Goal: Find specific page/section: Find specific page/section

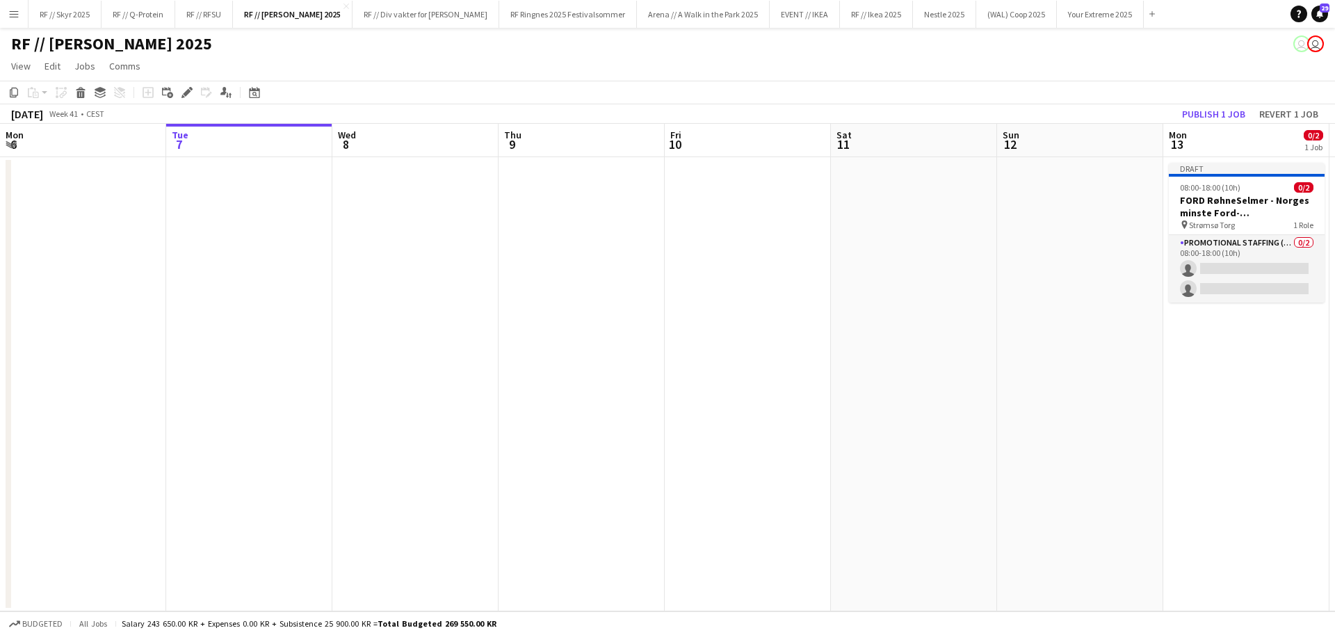
scroll to position [0, 422]
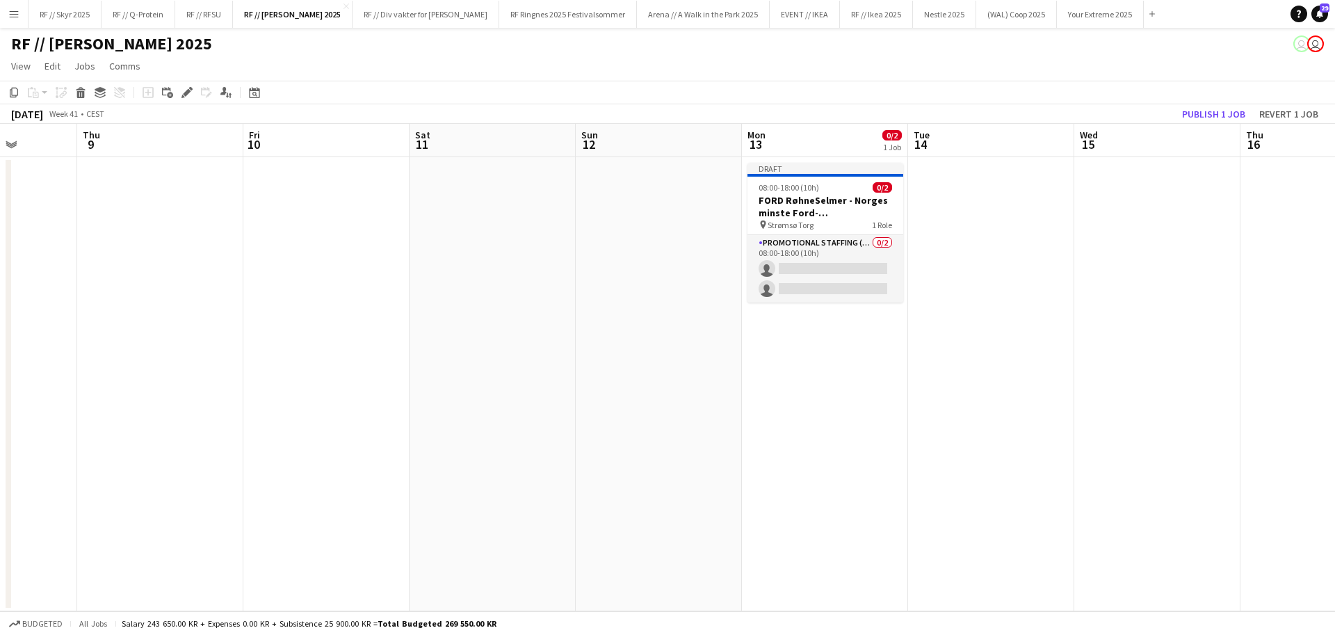
drag, startPoint x: 1080, startPoint y: 291, endPoint x: 705, endPoint y: 288, distance: 375.5
click at [739, 291] on app-calendar-viewport "Mon 6 Tue 7 Wed 8 Thu 9 Fri 10 Sat 11 Sun 12 Mon 13 0/2 1 Job Tue 14 Wed 15 Thu…" at bounding box center [667, 367] width 1335 height 487
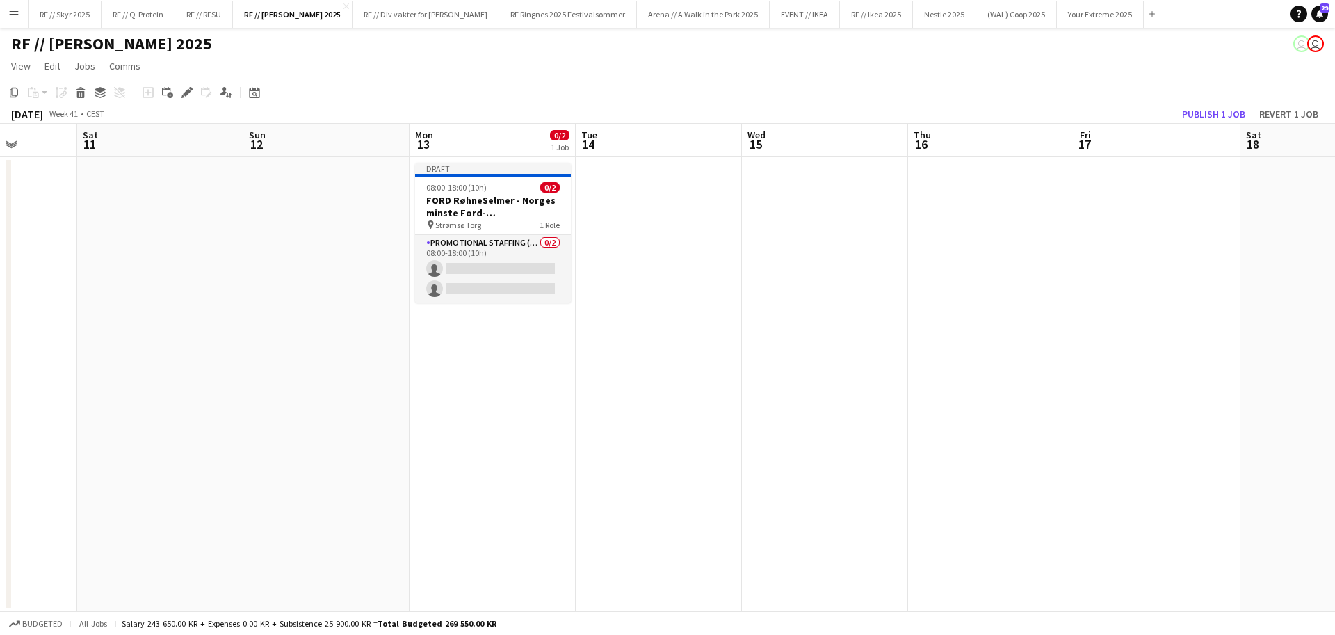
scroll to position [0, 431]
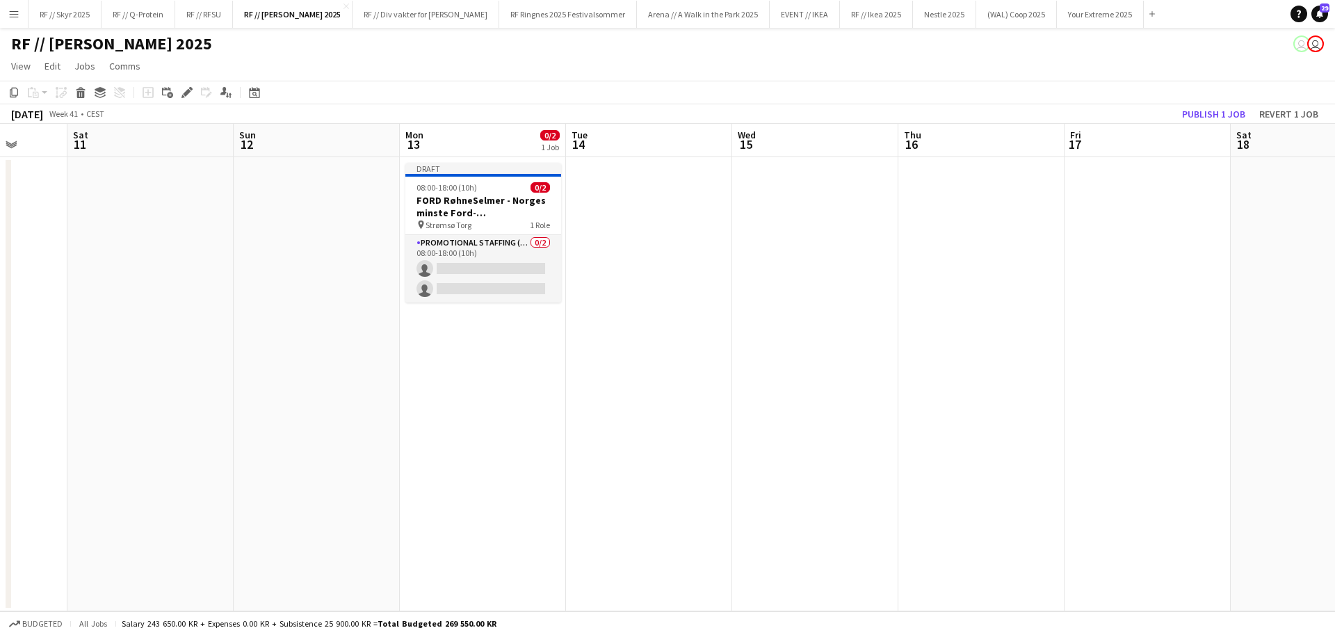
click at [7, 13] on button "Menu" at bounding box center [14, 14] width 28 height 28
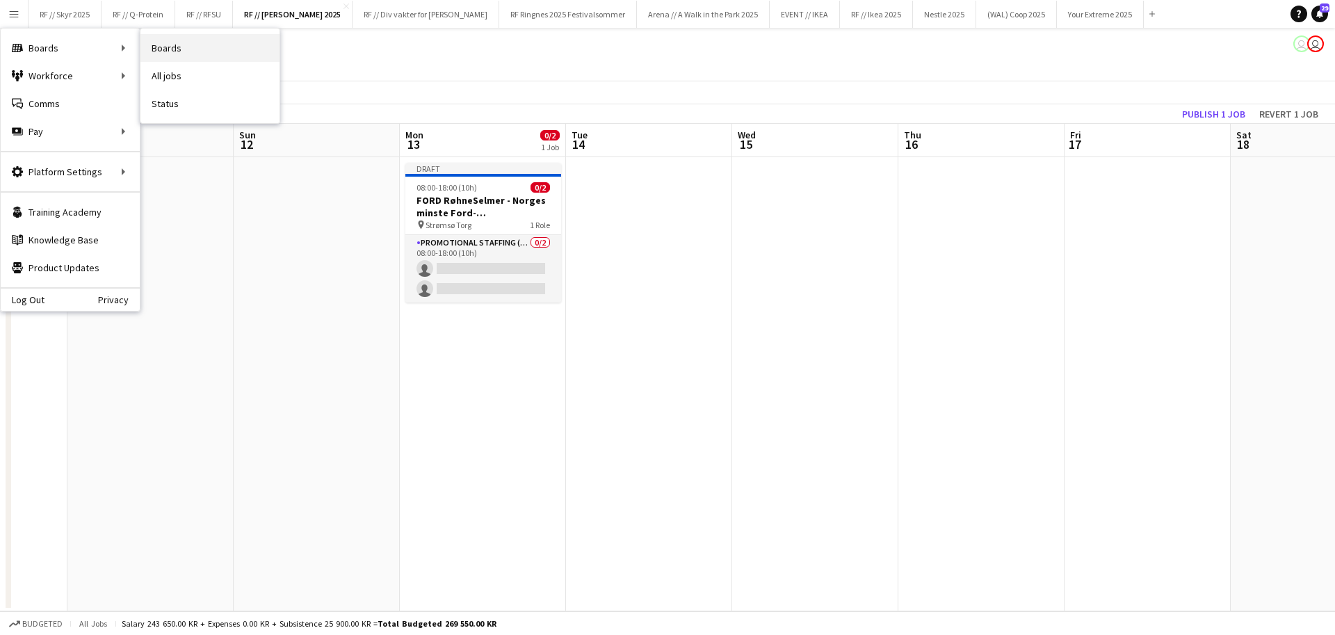
click at [189, 52] on link "Boards" at bounding box center [209, 48] width 139 height 28
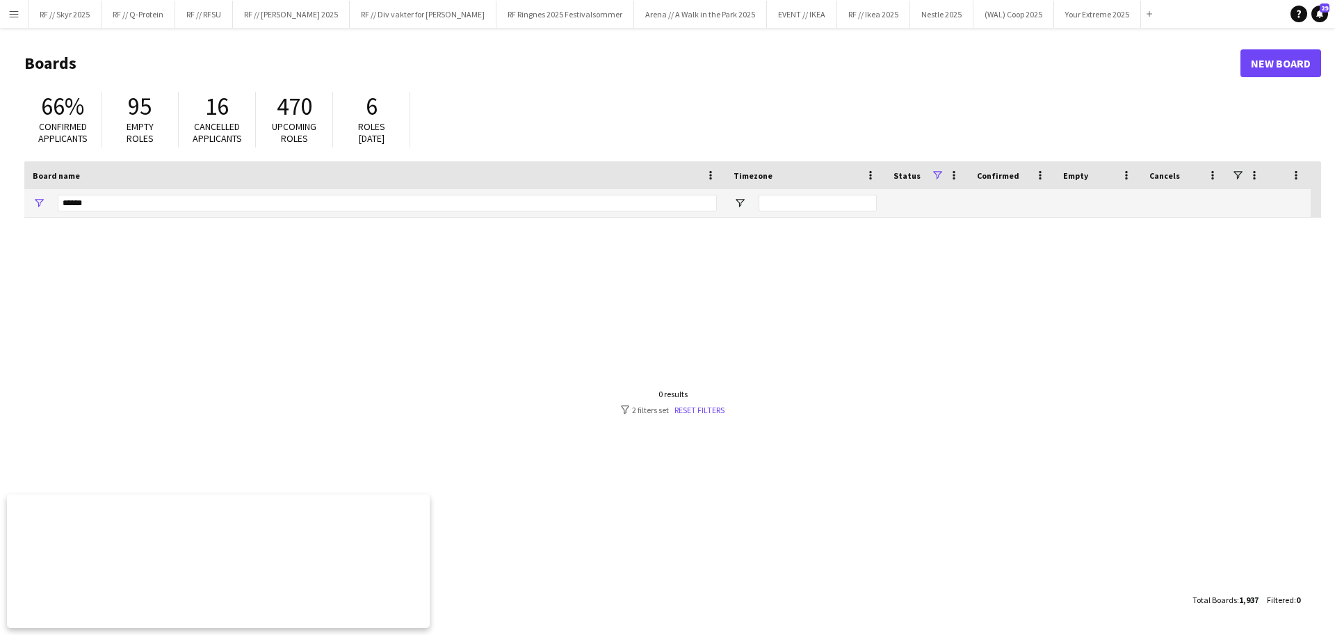
click at [104, 131] on div "95 Empty roles" at bounding box center [140, 120] width 77 height 56
click at [83, 200] on input "******" at bounding box center [387, 203] width 659 height 17
type input "*********"
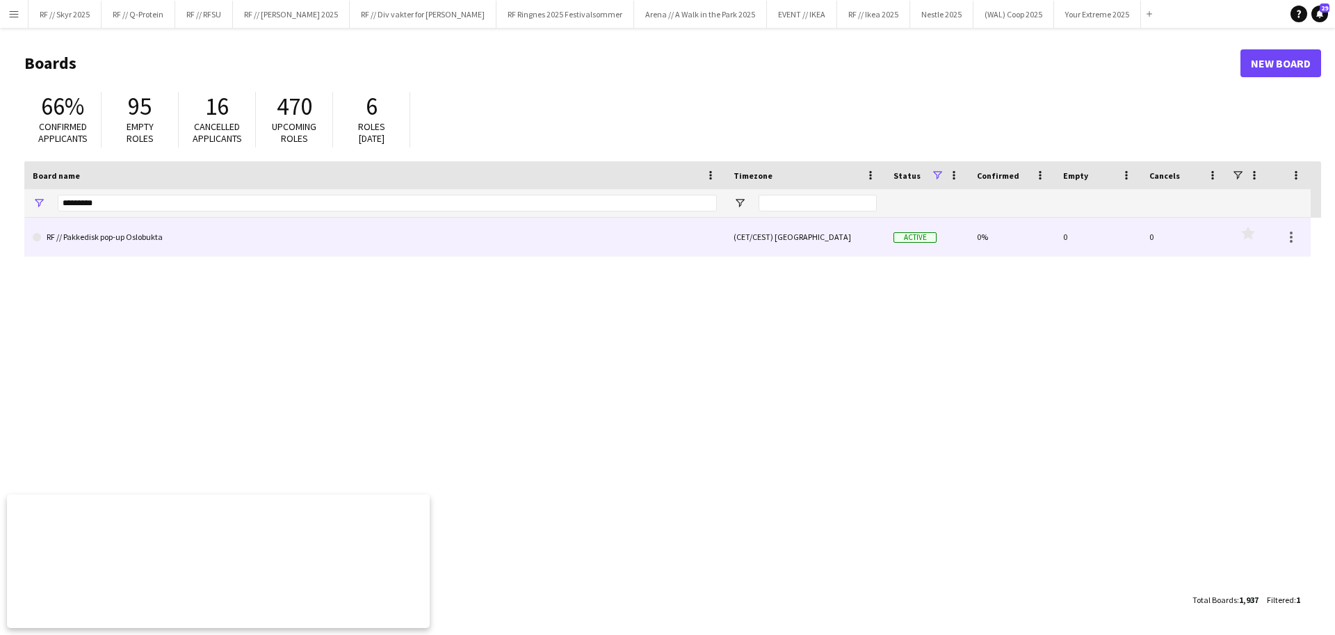
click at [310, 245] on link "RF // Pakkedisk pop-up Oslobukta" at bounding box center [375, 237] width 684 height 39
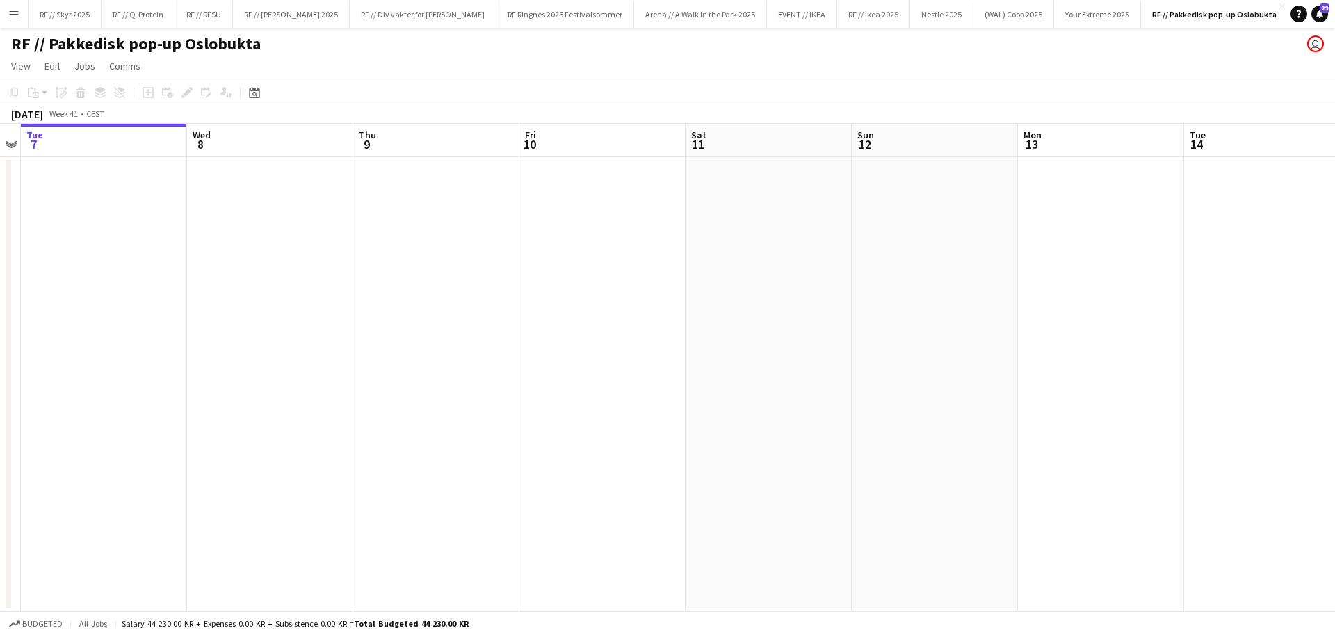
scroll to position [0, 481]
drag, startPoint x: 711, startPoint y: 462, endPoint x: 562, endPoint y: 456, distance: 148.9
click at [562, 456] on app-calendar-viewport "Sat 4 Sun 5 Mon 6 Tue 7 Wed 8 Thu 9 Fri 10 Sat 11 Sun 12 Mon 13 Tue 14 Wed 15 T…" at bounding box center [667, 367] width 1335 height 487
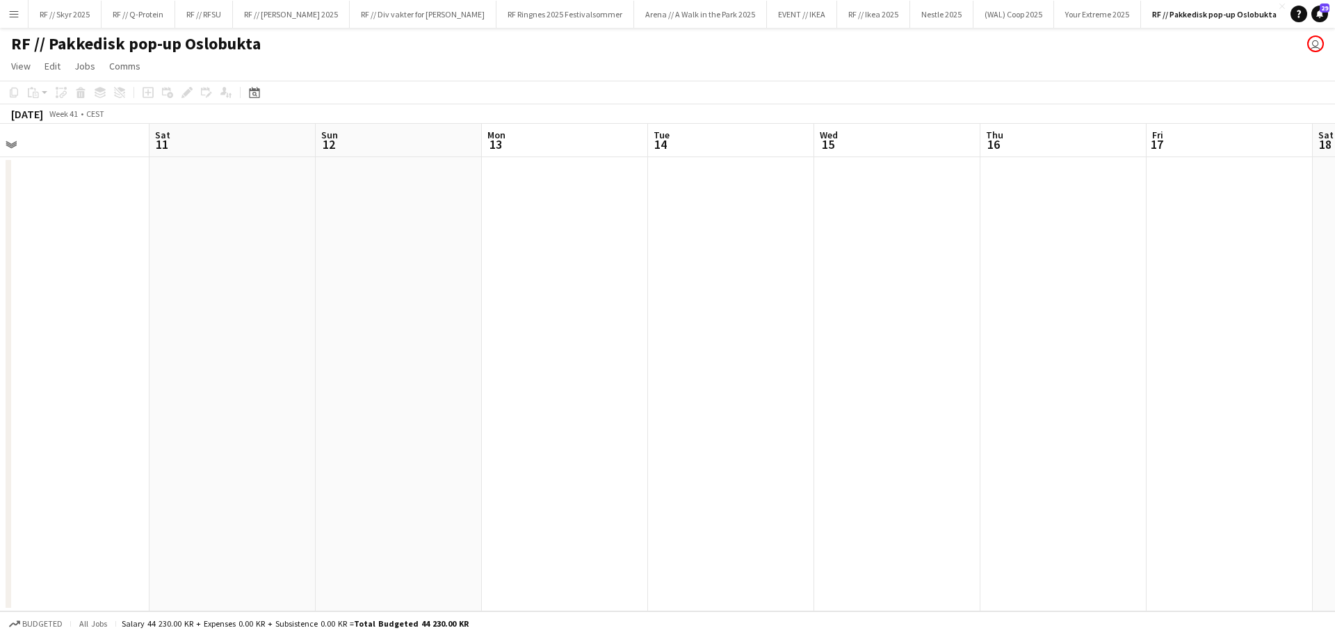
drag, startPoint x: 1108, startPoint y: 380, endPoint x: 440, endPoint y: 391, distance: 668.3
click at [476, 391] on app-calendar-viewport "Tue 7 Wed 8 Thu 9 Fri 10 Sat 11 Sun 12 Mon 13 Tue 14 Wed 15 Thu 16 Fri 17 Sat 1…" at bounding box center [667, 367] width 1335 height 487
drag, startPoint x: 1102, startPoint y: 363, endPoint x: 411, endPoint y: 364, distance: 691.1
click at [424, 364] on app-calendar-viewport "Sat 11 Sun 12 Mon 13 Tue 14 Wed 15 Thu 16 Fri 17 Sat 18 Sun 19 Mon 20 Tue 21 We…" at bounding box center [667, 367] width 1335 height 487
drag, startPoint x: 1153, startPoint y: 319, endPoint x: 945, endPoint y: 302, distance: 209.3
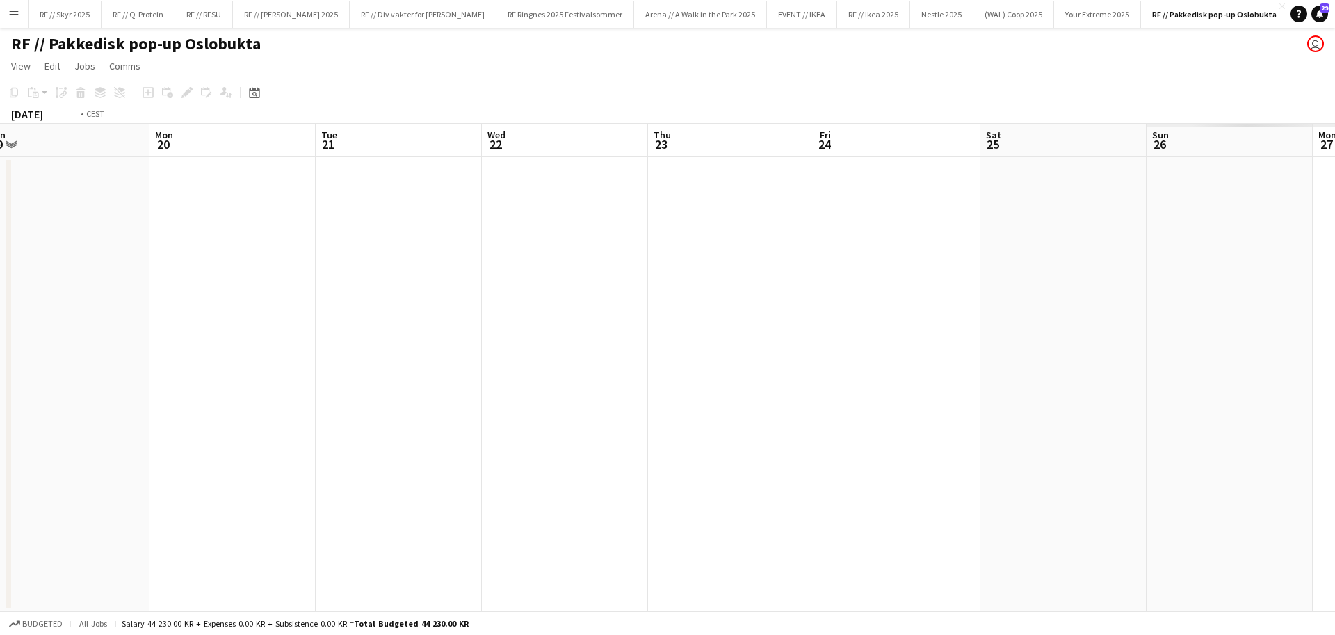
click at [390, 338] on app-calendar-viewport "Thu 16 Fri 17 Sat 18 Sun 19 Mon 20 Tue 21 Wed 22 Thu 23 Fri 24 Sat 25 Sun 26 Mo…" at bounding box center [667, 367] width 1335 height 487
drag, startPoint x: 1192, startPoint y: 289, endPoint x: 413, endPoint y: 308, distance: 778.9
click at [423, 307] on app-calendar-viewport "Fri 17 Sat 18 Sun 19 Mon 20 Tue 21 Wed 22 Thu 23 Fri 24 Sat 25 Sun 26 Mon 27 Tu…" at bounding box center [667, 367] width 1335 height 487
drag, startPoint x: 1174, startPoint y: 286, endPoint x: 578, endPoint y: 304, distance: 596.1
click at [431, 296] on app-calendar-viewport "Wed 22 Thu 23 Fri 24 Sat 25 Sun 26 Mon 27 Tue 28 Wed 29 Thu 30 Fri 31 Sat 1 Sun…" at bounding box center [667, 367] width 1335 height 487
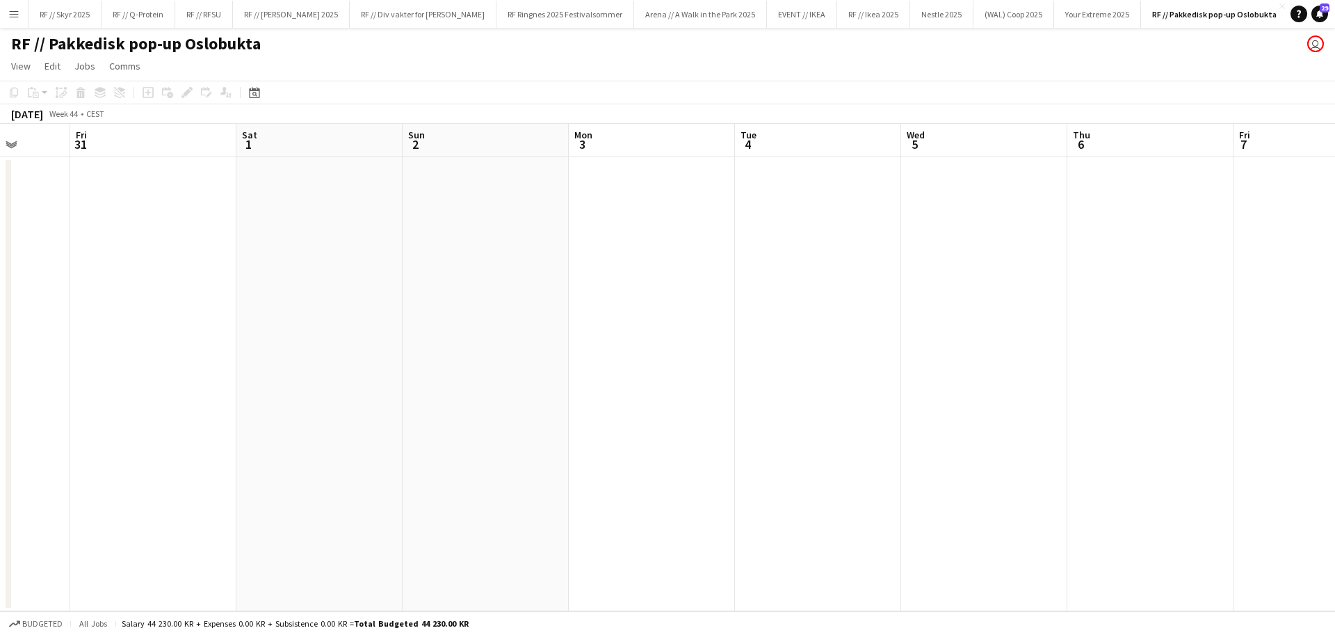
drag, startPoint x: 1060, startPoint y: 295, endPoint x: 594, endPoint y: 298, distance: 465.8
click at [569, 295] on app-calendar-viewport "Tue 28 Wed 29 Thu 30 Fri 31 Sat 1 Sun 2 Mon 3 Tue 4 Wed 5 Thu 6 Fri 7 Sat 8 Sun…" at bounding box center [667, 367] width 1335 height 487
click at [720, 281] on app-calendar-viewport "Thu 30 Fri 31 Sat 1 Sun 2 Mon 3 Tue 4 Wed 5 Thu 6 Fri 7 Sat 8 Sun 9 Mon 10 Tue …" at bounding box center [667, 367] width 1335 height 487
click at [854, 252] on app-calendar-viewport "Mon 3 Tue 4 Wed 5 Thu 6 Fri 7 Sat 8 Sun 9 Mon 10 Tue 11 Wed 12 Thu 13 Fri 14 Sa…" at bounding box center [667, 367] width 1335 height 487
drag, startPoint x: 880, startPoint y: 250, endPoint x: 716, endPoint y: 257, distance: 164.2
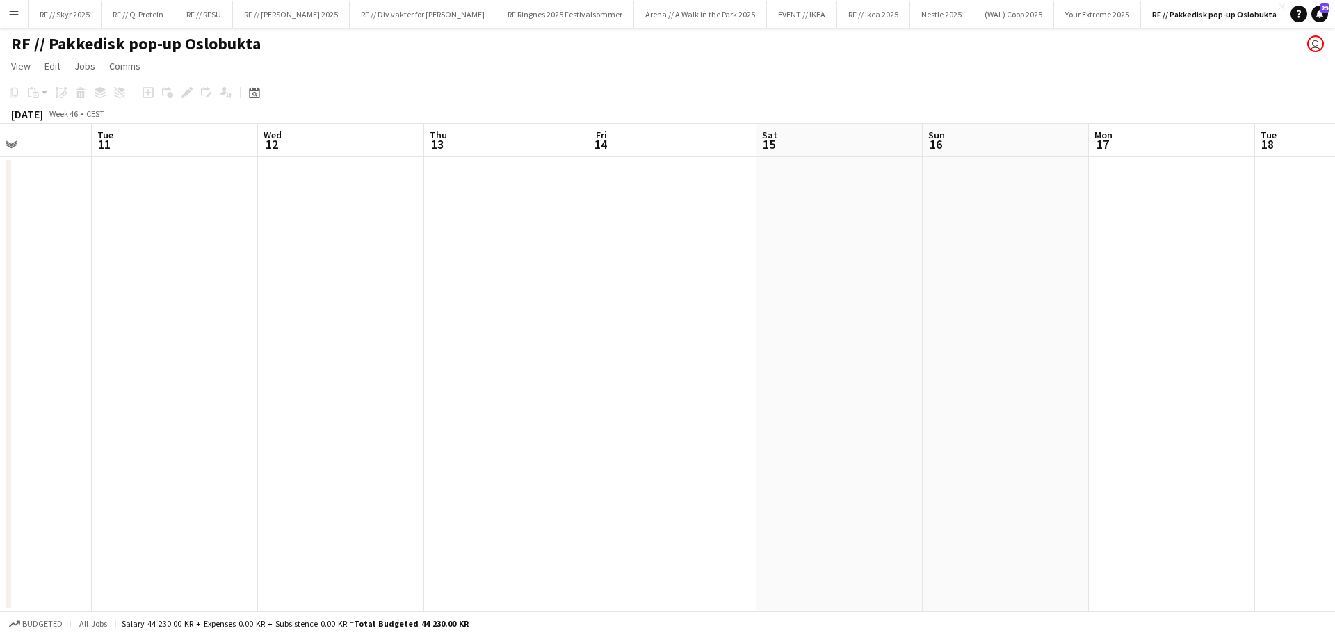
click at [795, 250] on app-calendar-viewport "Sat 8 Sun 9 Mon 10 Tue 11 Wed 12 Thu 13 Fri 14 Sat 15 Sun 16 Mon 17 Tue 18 Wed …" at bounding box center [667, 367] width 1335 height 487
drag, startPoint x: 1215, startPoint y: 249, endPoint x: 683, endPoint y: 263, distance: 532.8
click at [695, 259] on app-calendar-viewport "Sun 9 Mon 10 Tue 11 Wed 12 Thu 13 Fri 14 Sat 15 Sun 16 Mon 17 Tue 18 Wed 19 Thu…" at bounding box center [667, 367] width 1335 height 487
drag, startPoint x: 822, startPoint y: 260, endPoint x: 420, endPoint y: 289, distance: 402.9
click at [423, 284] on app-calendar-viewport "Sat 15 Sun 16 Mon 17 Tue 18 Wed 19 Thu 20 Fri 21 Sat 22 Sun 23 Mon 24 Tue 25 We…" at bounding box center [667, 367] width 1335 height 487
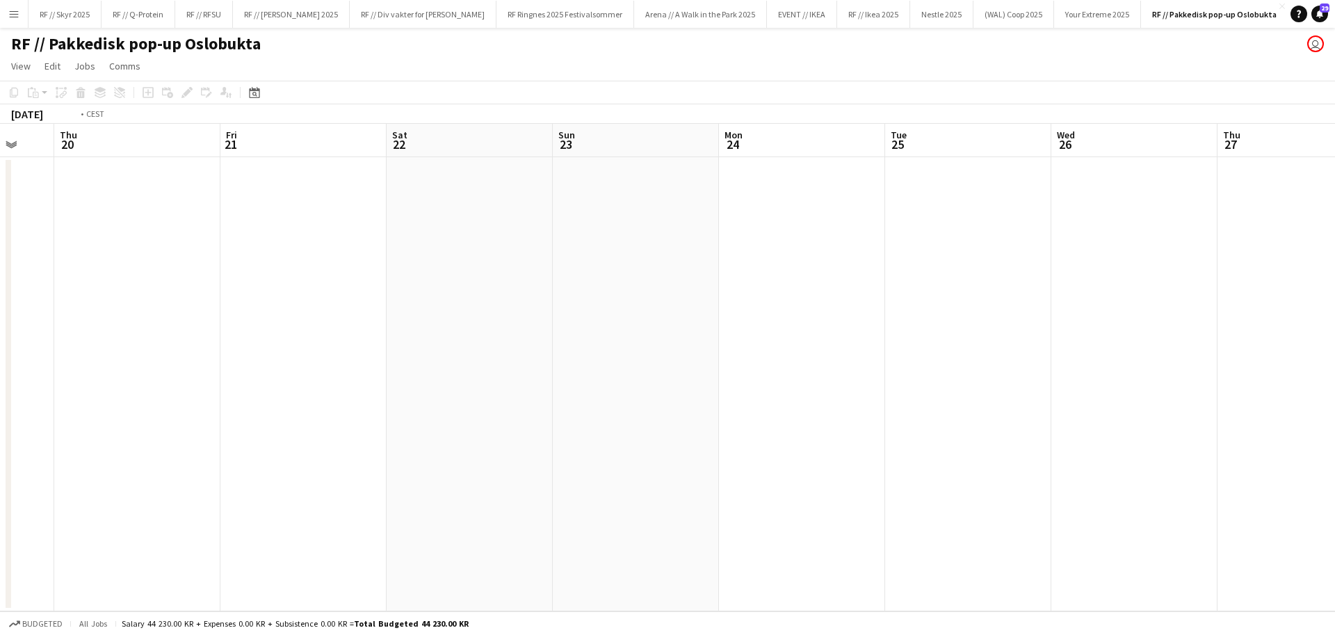
drag, startPoint x: 959, startPoint y: 275, endPoint x: -77, endPoint y: 341, distance: 1038.7
click at [0, 341] on html "Menu Boards Boards Boards All jobs Status Workforce Workforce My Workforce Recr…" at bounding box center [667, 317] width 1335 height 635
drag, startPoint x: 1070, startPoint y: 291, endPoint x: -104, endPoint y: 327, distance: 1174.8
click at [0, 327] on html "Menu Boards Boards Boards All jobs Status Workforce Workforce My Workforce Recr…" at bounding box center [667, 317] width 1335 height 635
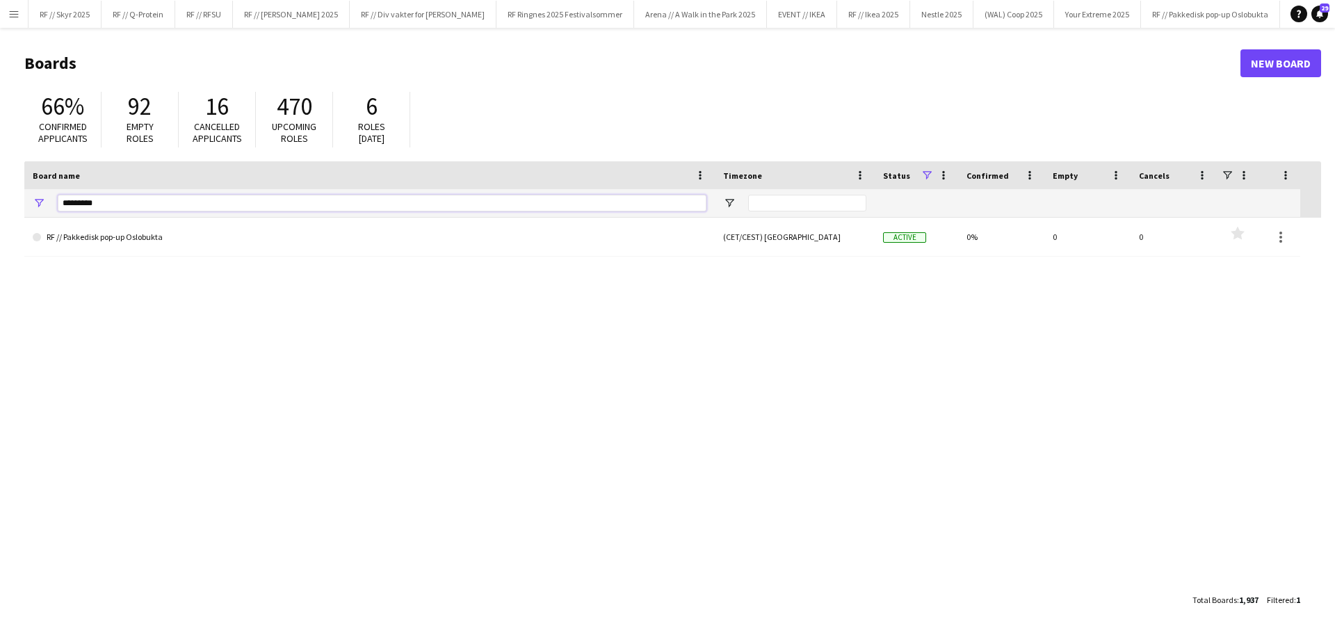
click at [120, 205] on input "*********" at bounding box center [382, 203] width 649 height 17
drag, startPoint x: 115, startPoint y: 205, endPoint x: 50, endPoint y: 204, distance: 64.7
click at [50, 204] on div "*********" at bounding box center [369, 203] width 690 height 28
type input "*******"
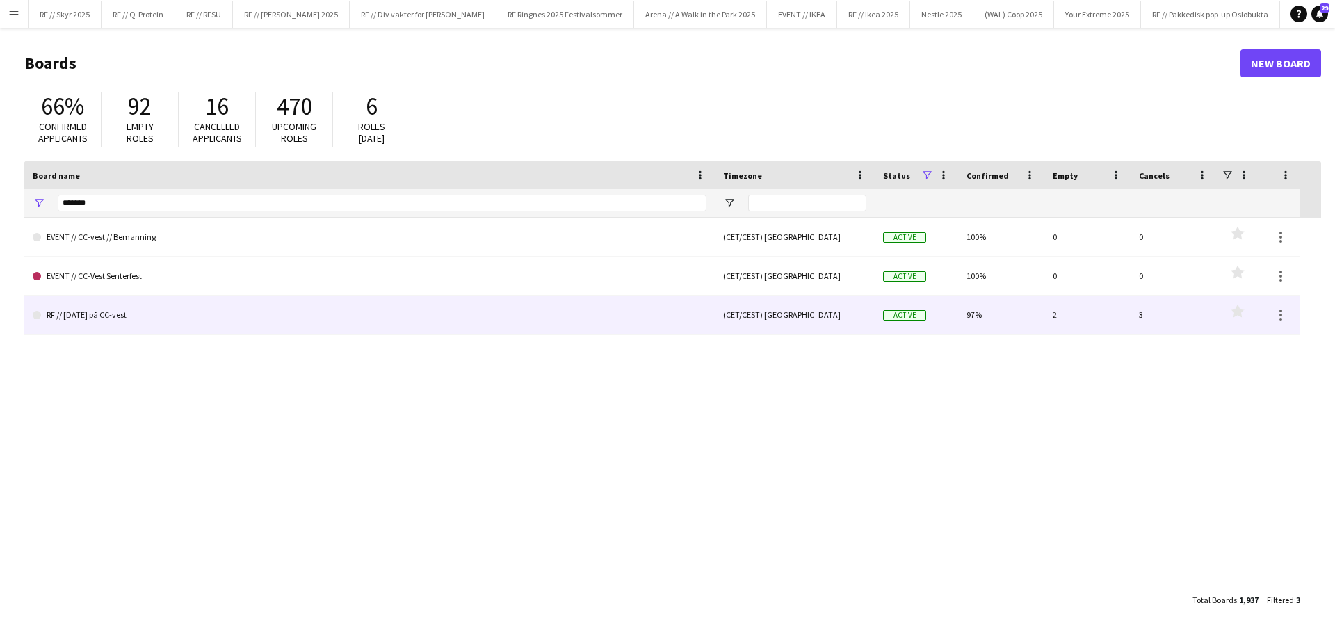
click at [150, 307] on link "RF // [DATE] på CC-vest" at bounding box center [370, 314] width 674 height 39
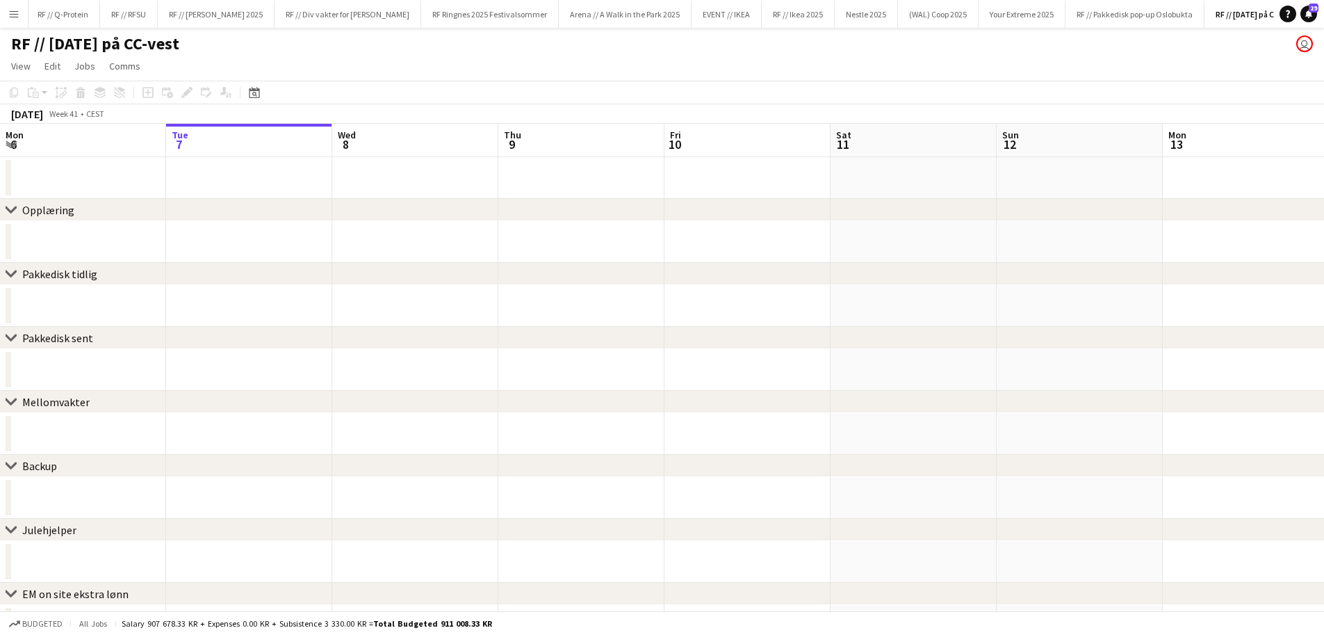
drag, startPoint x: 743, startPoint y: 281, endPoint x: 6, endPoint y: 309, distance: 736.8
click at [41, 306] on div "chevron-right Opplæring chevron-right Pakkedisk tidlig chevron-right Pakkedisk …" at bounding box center [662, 449] width 1324 height 651
drag, startPoint x: 748, startPoint y: 217, endPoint x: 95, endPoint y: 235, distance: 653.1
click at [177, 231] on div "chevron-right Opplæring chevron-right Pakkedisk tidlig chevron-right Pakkedisk …" at bounding box center [662, 449] width 1324 height 651
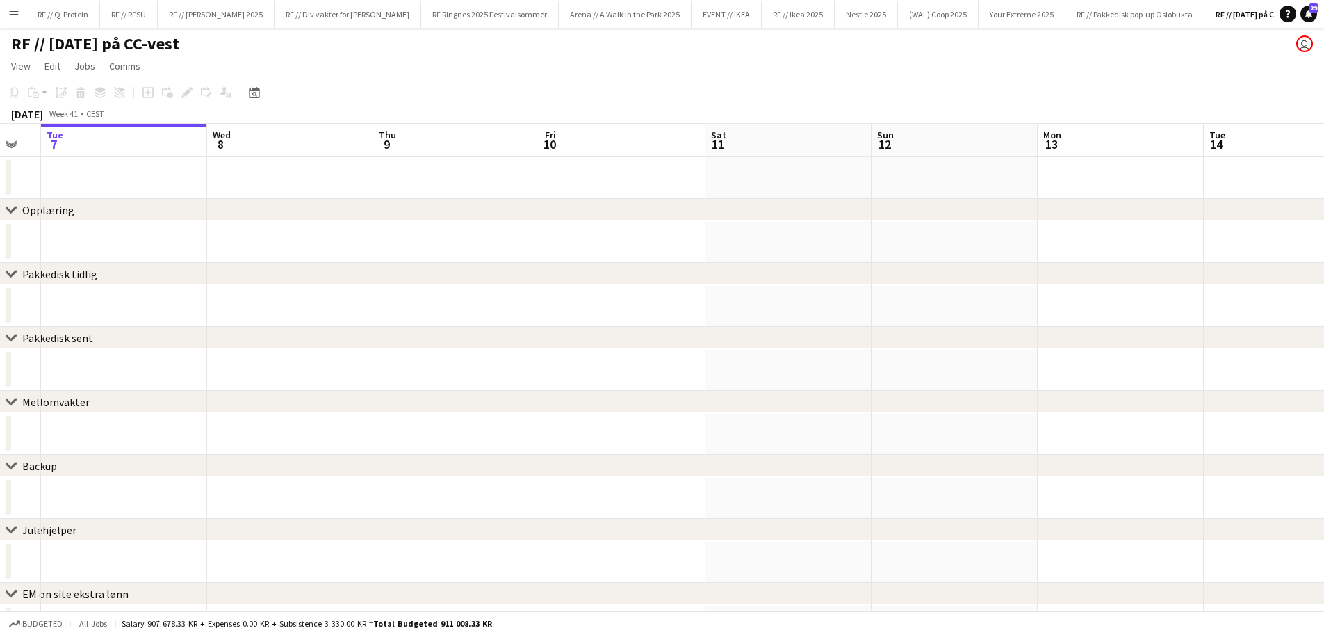
drag, startPoint x: 578, startPoint y: 152, endPoint x: 241, endPoint y: 81, distance: 343.9
click at [258, 84] on app-calendar "Copy Paste Paste Command V Paste with crew Command Shift V Paste linked Job [GE…" at bounding box center [662, 428] width 1324 height 694
click at [112, 116] on div "[DATE] Week 41 • CEST" at bounding box center [57, 113] width 115 height 19
click at [43, 113] on div "[DATE]" at bounding box center [27, 114] width 32 height 14
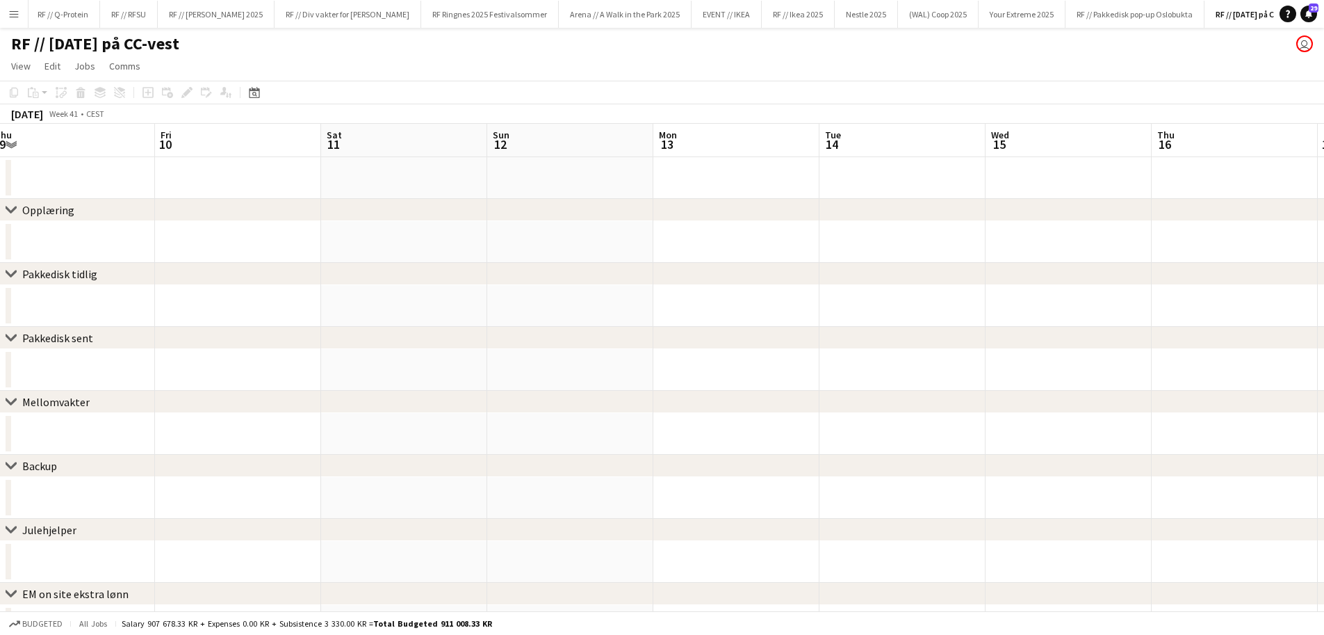
drag, startPoint x: 877, startPoint y: 187, endPoint x: 1, endPoint y: 200, distance: 876.8
click at [6, 199] on div "chevron-right Opplæring chevron-right Pakkedisk tidlig chevron-right Pakkedisk …" at bounding box center [662, 449] width 1324 height 651
drag, startPoint x: 1009, startPoint y: 191, endPoint x: 279, endPoint y: 200, distance: 729.4
click at [279, 200] on div "chevron-right Opplæring chevron-right Pakkedisk tidlig chevron-right Pakkedisk …" at bounding box center [662, 449] width 1324 height 651
drag, startPoint x: 839, startPoint y: 197, endPoint x: 633, endPoint y: 198, distance: 206.5
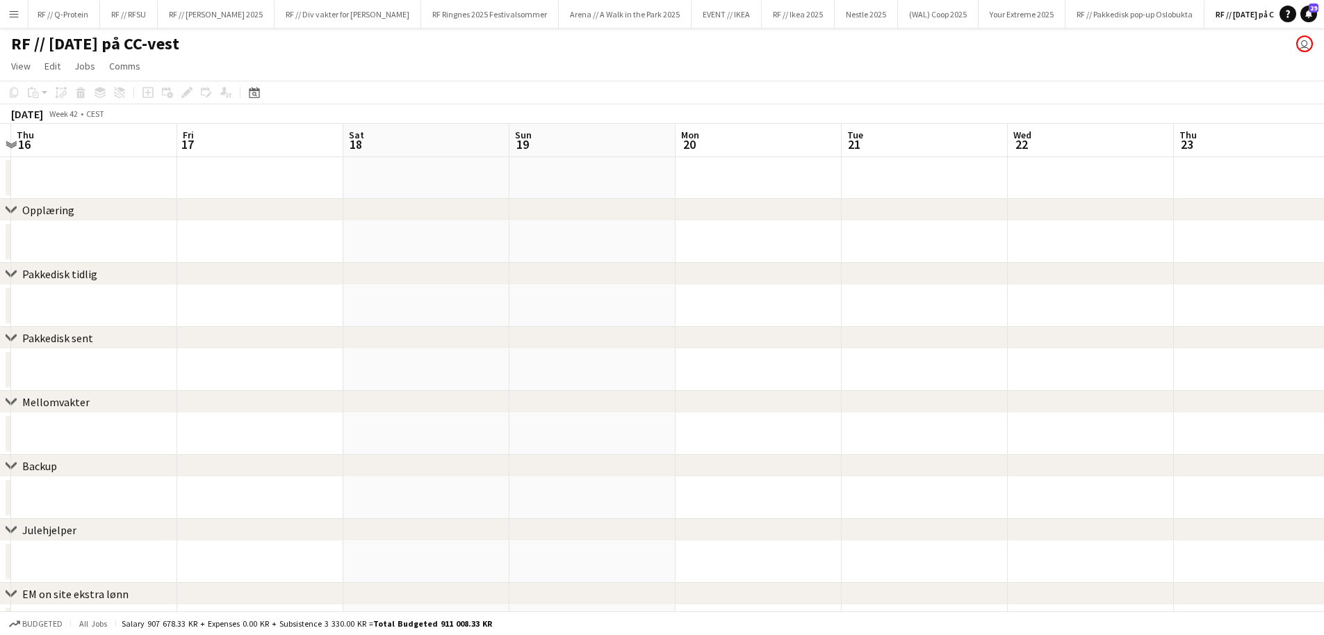
click at [373, 198] on div "chevron-right Opplæring chevron-right Pakkedisk tidlig chevron-right Pakkedisk …" at bounding box center [662, 449] width 1324 height 651
drag, startPoint x: 811, startPoint y: 198, endPoint x: 517, endPoint y: 202, distance: 293.4
click at [457, 202] on div "chevron-right Opplæring" at bounding box center [662, 210] width 1324 height 22
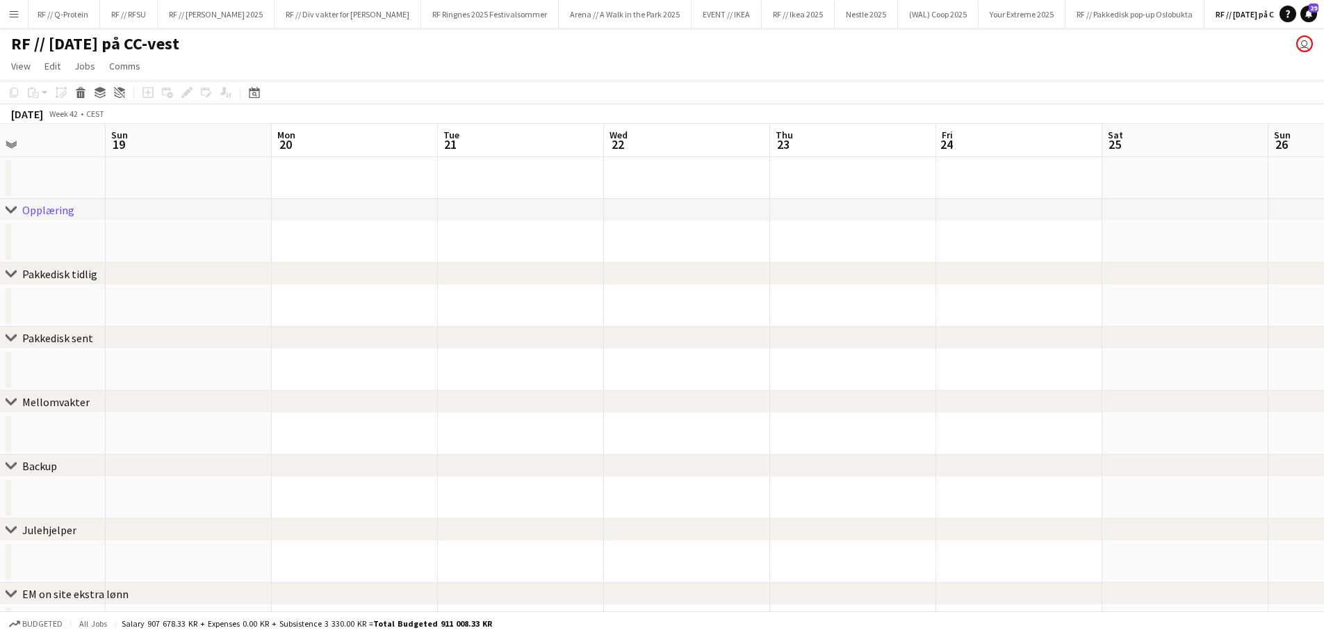
drag, startPoint x: 1245, startPoint y: 168, endPoint x: 400, endPoint y: 134, distance: 845.4
click at [341, 131] on app-calendar-viewport "Thu 16 Fri 17 Sat 18 Sun 19 Mon 20 Tue 21 Wed 22 Thu 23 Fri 24 Sat 25 Sun 26 Mo…" at bounding box center [662, 449] width 1324 height 651
drag, startPoint x: 1236, startPoint y: 154, endPoint x: 407, endPoint y: 179, distance: 829.8
click at [418, 177] on app-calendar-viewport "Wed 22 Thu 23 Fri 24 Sat 25 Sun 26 Mon 27 Tue 28 Wed 29 Thu 30 Fri 31 Sat 1 Sun…" at bounding box center [662, 449] width 1324 height 651
drag, startPoint x: 1245, startPoint y: 165, endPoint x: 399, endPoint y: 148, distance: 845.6
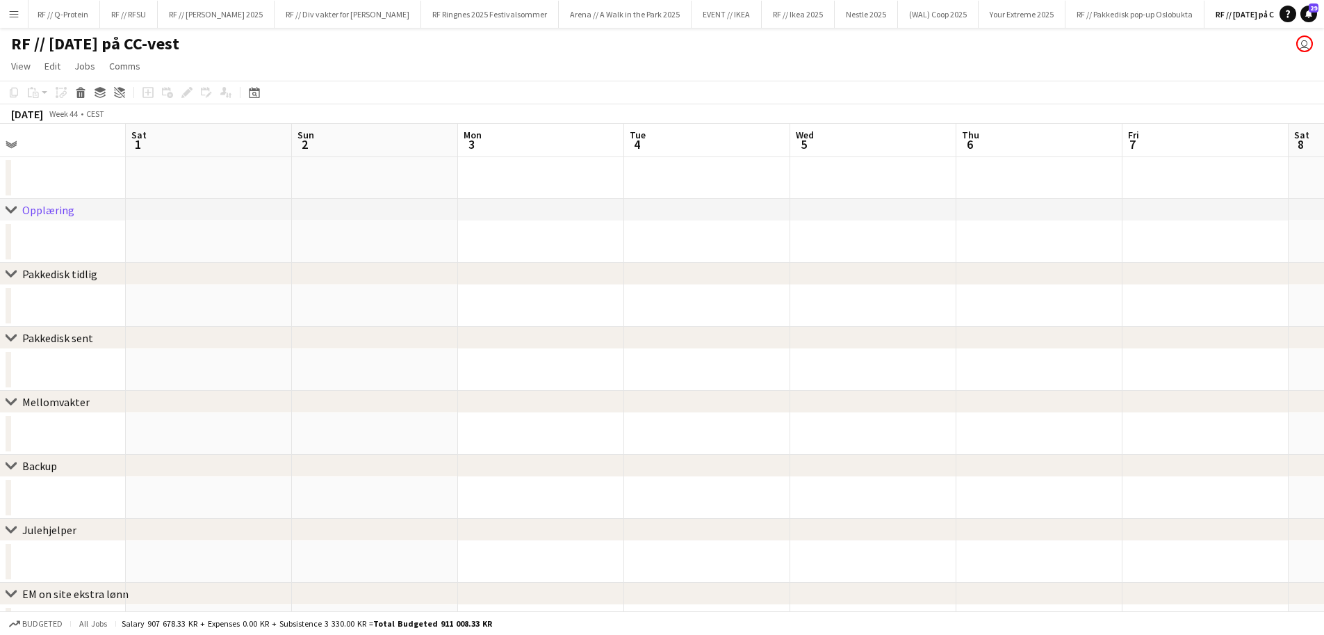
click at [399, 148] on app-calendar-viewport "Tue 28 Wed 29 Thu 30 Fri 31 Sat 1 Sun 2 Mon 3 Tue 4 Wed 5 Thu 6 Fri 7 Sat 8 Sun…" at bounding box center [662, 449] width 1324 height 651
drag, startPoint x: 1212, startPoint y: 148, endPoint x: 257, endPoint y: 153, distance: 954.6
click at [257, 153] on app-calendar-viewport "Wed 29 Thu 30 Fri 31 Sat 1 Sun 2 Mon 3 Tue 4 Wed 5 Thu 6 Fri 7 Sat 8 Sun 9 Mon …" at bounding box center [662, 449] width 1324 height 651
drag, startPoint x: 1236, startPoint y: 177, endPoint x: 176, endPoint y: 180, distance: 1060.3
click at [182, 180] on app-calendar-viewport "Fri 7 Sat 8 Sun 9 Mon 10 Tue 11 Wed 12 Thu 13 Fri 14 Sat 15 Sun 16 Mon 17 Tue 1…" at bounding box center [662, 449] width 1324 height 651
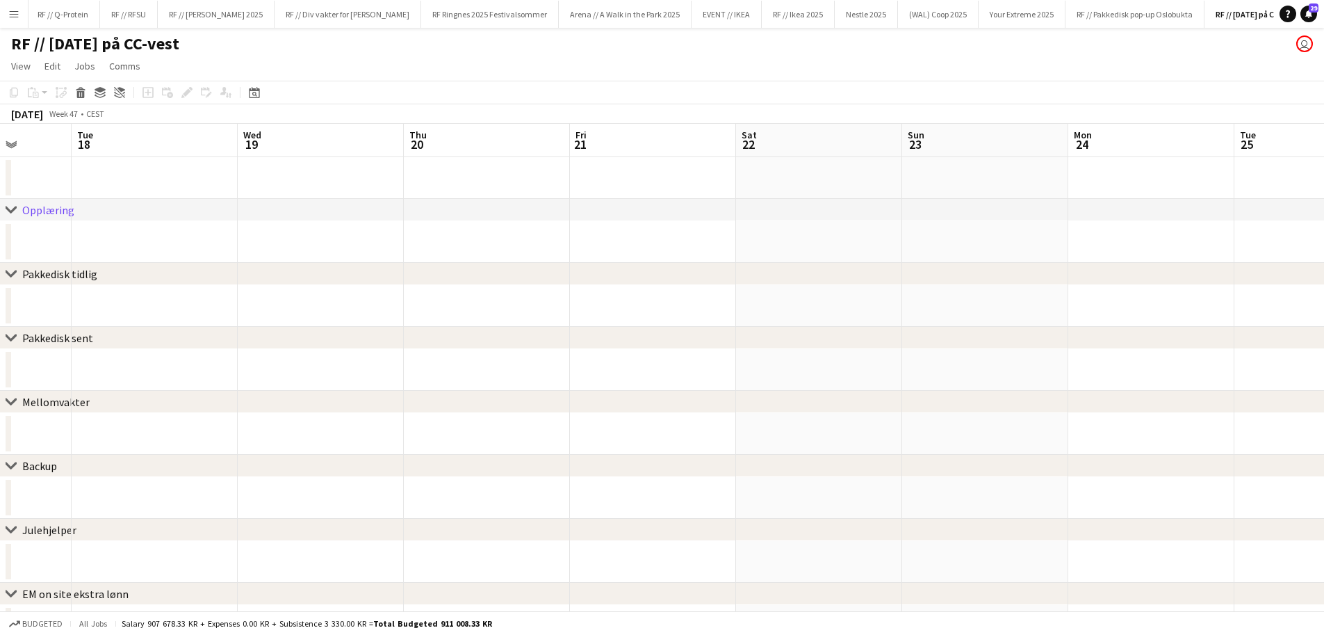
drag, startPoint x: 1217, startPoint y: 188, endPoint x: 202, endPoint y: 176, distance: 1015.2
click at [193, 176] on app-calendar-viewport "Sat 15 Sun 16 Mon 17 Tue 18 Wed 19 Thu 20 Fri 21 Sat 22 Sun 23 Mon 24 Tue 25 We…" at bounding box center [662, 449] width 1324 height 651
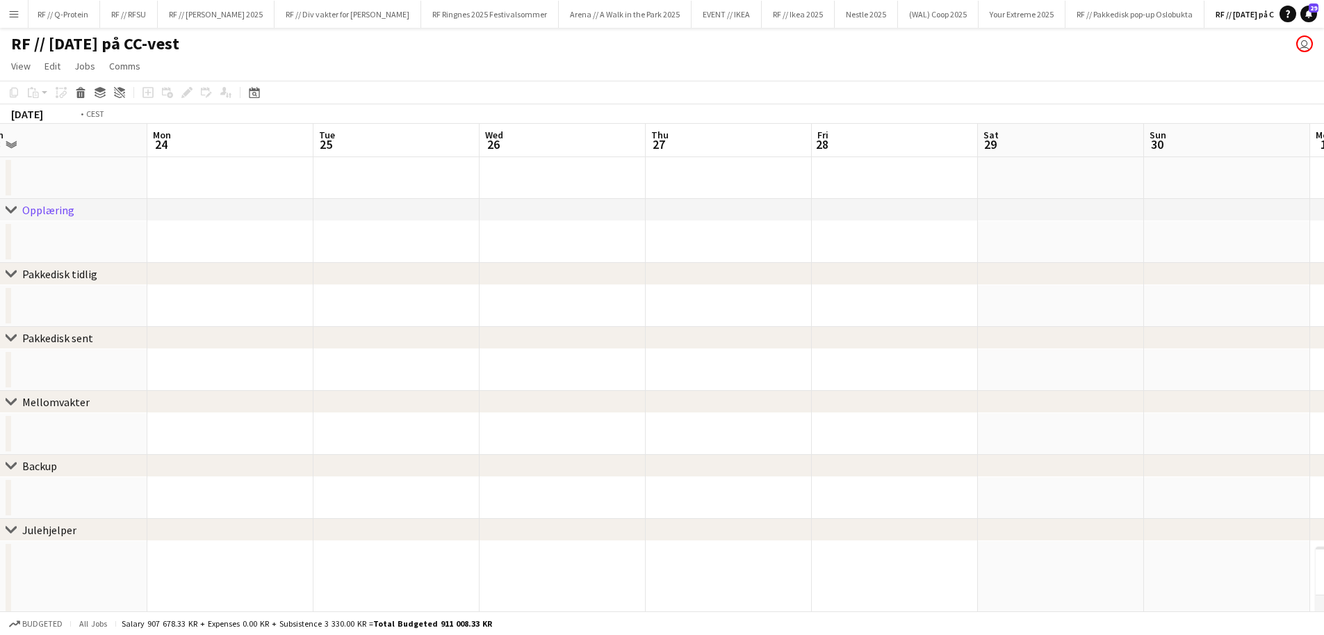
drag, startPoint x: 1106, startPoint y: 181, endPoint x: 196, endPoint y: 170, distance: 910.2
click at [197, 170] on app-calendar-viewport "Thu 20 Fri 21 Sat 22 Sun 23 Mon 24 Tue 25 Wed 26 Thu 27 Fri 28 Sat 29 Sun 30 Mo…" at bounding box center [662, 510] width 1324 height 772
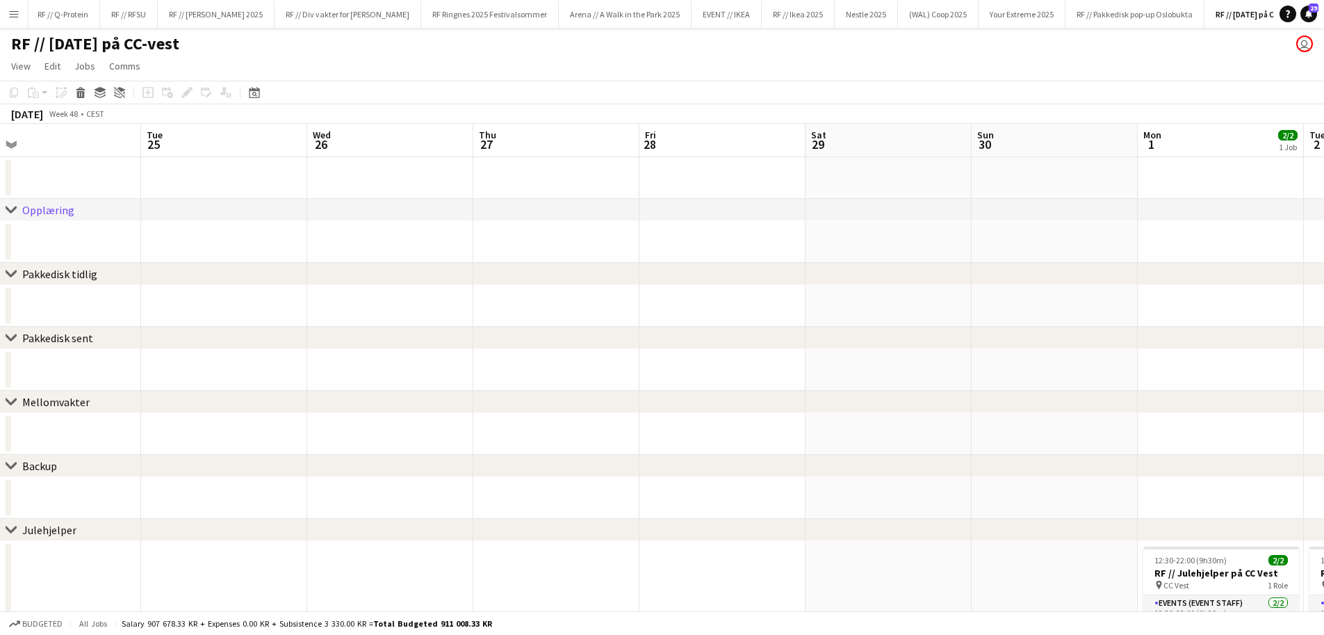
drag, startPoint x: 1146, startPoint y: 207, endPoint x: 818, endPoint y: 207, distance: 327.5
click at [818, 207] on div "chevron-right Opplæring" at bounding box center [662, 210] width 1324 height 22
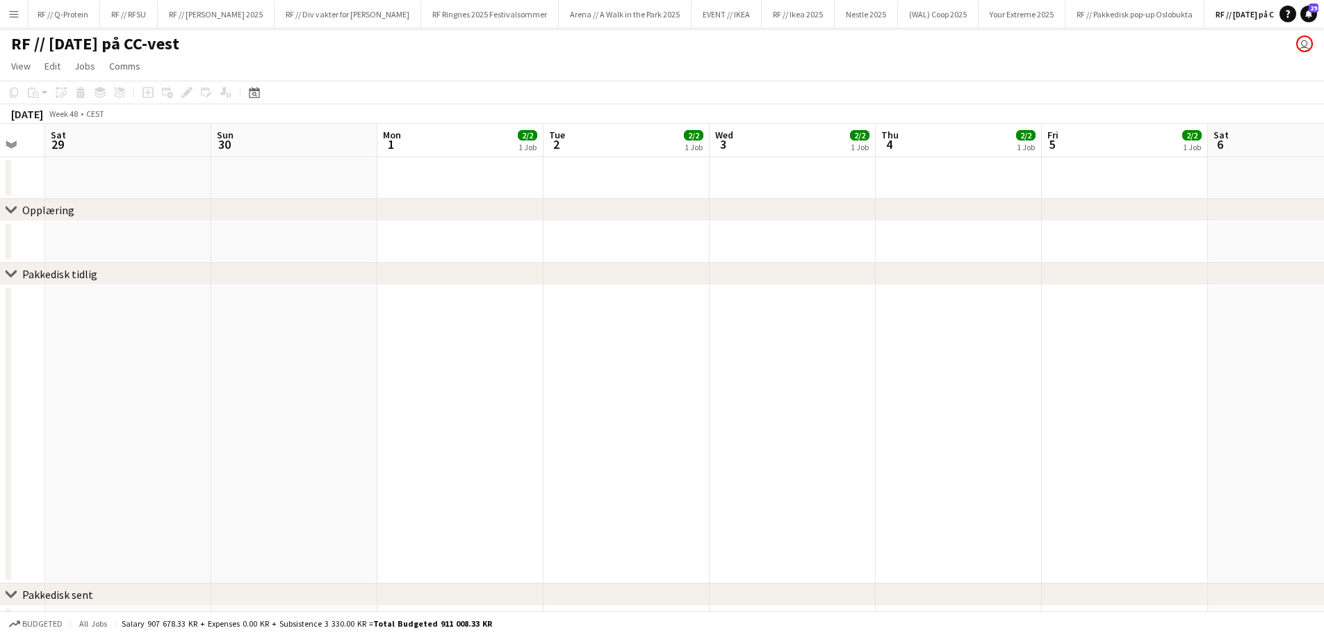
scroll to position [0, 492]
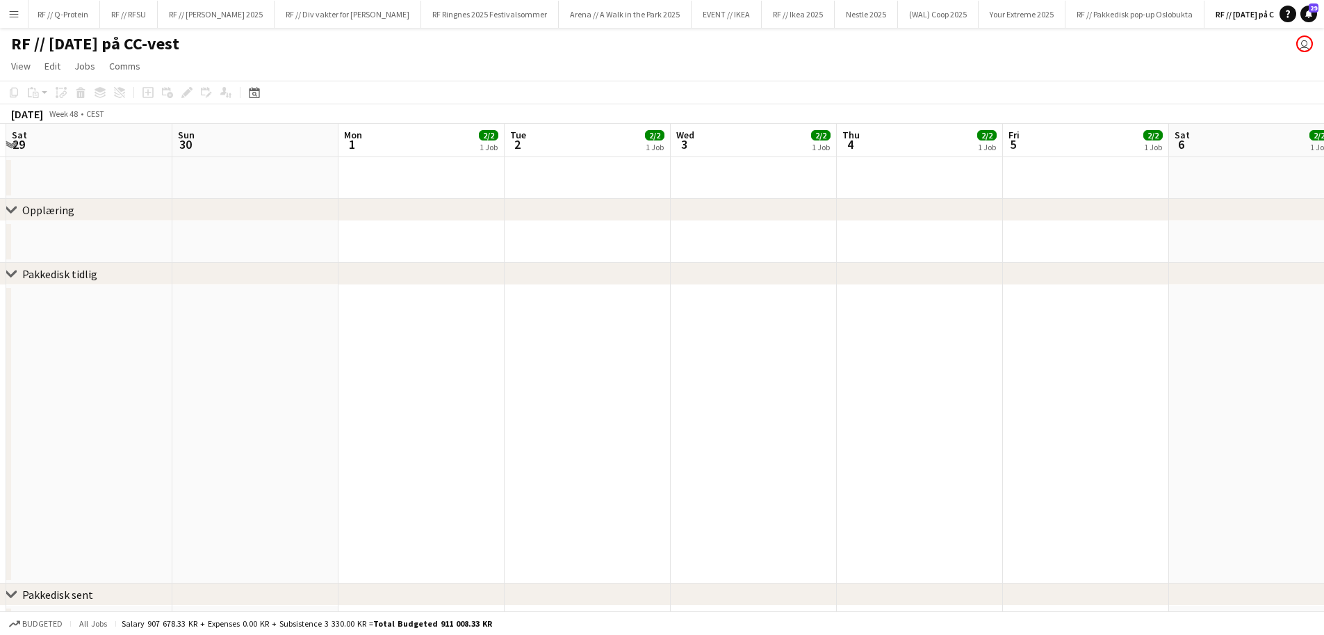
drag, startPoint x: 1068, startPoint y: 172, endPoint x: 268, endPoint y: 186, distance: 799.7
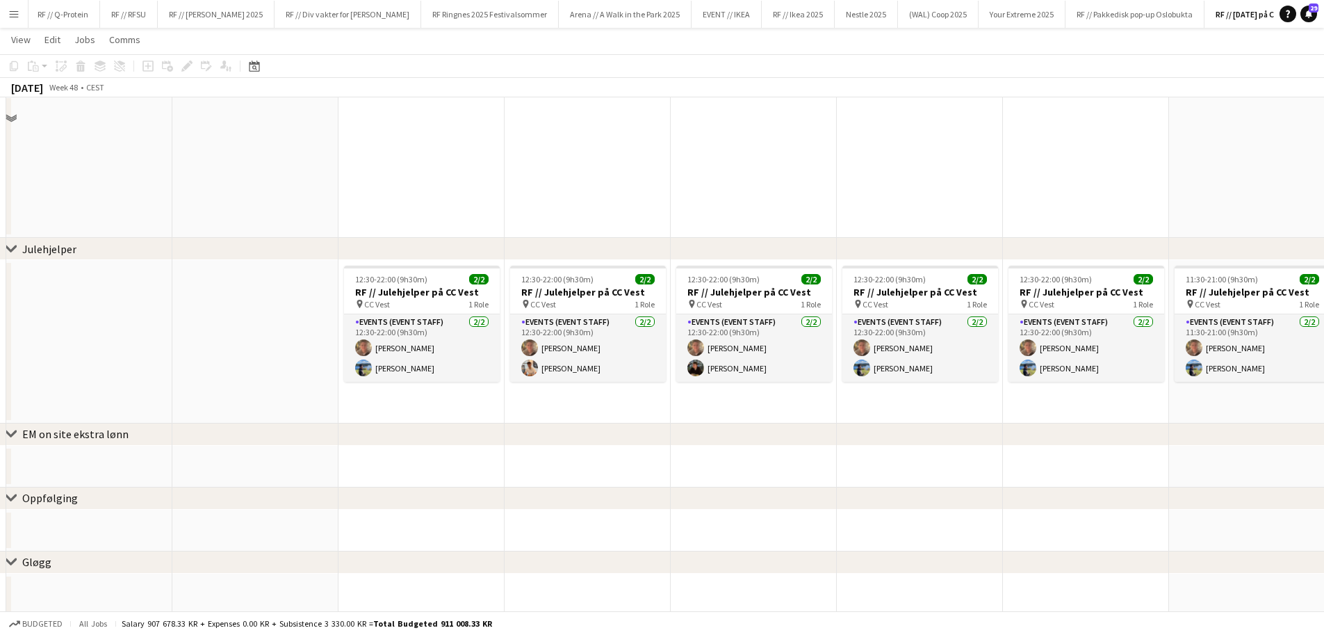
scroll to position [999, 0]
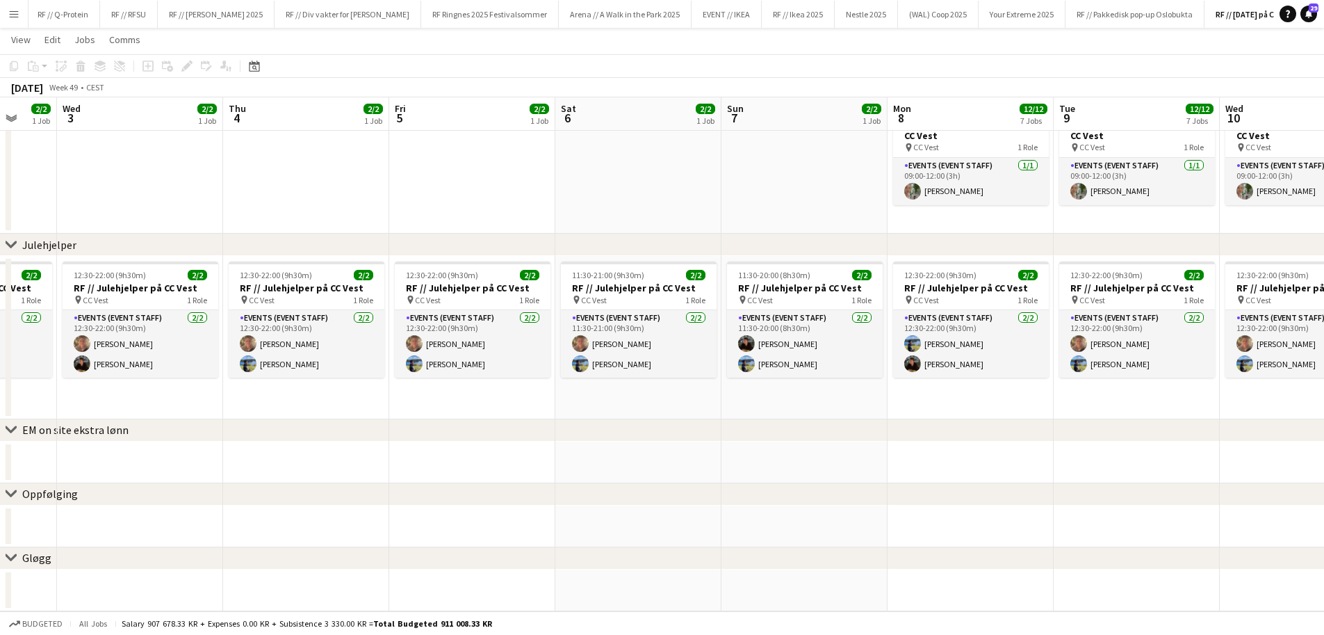
drag, startPoint x: 872, startPoint y: 191, endPoint x: 242, endPoint y: 178, distance: 630.0
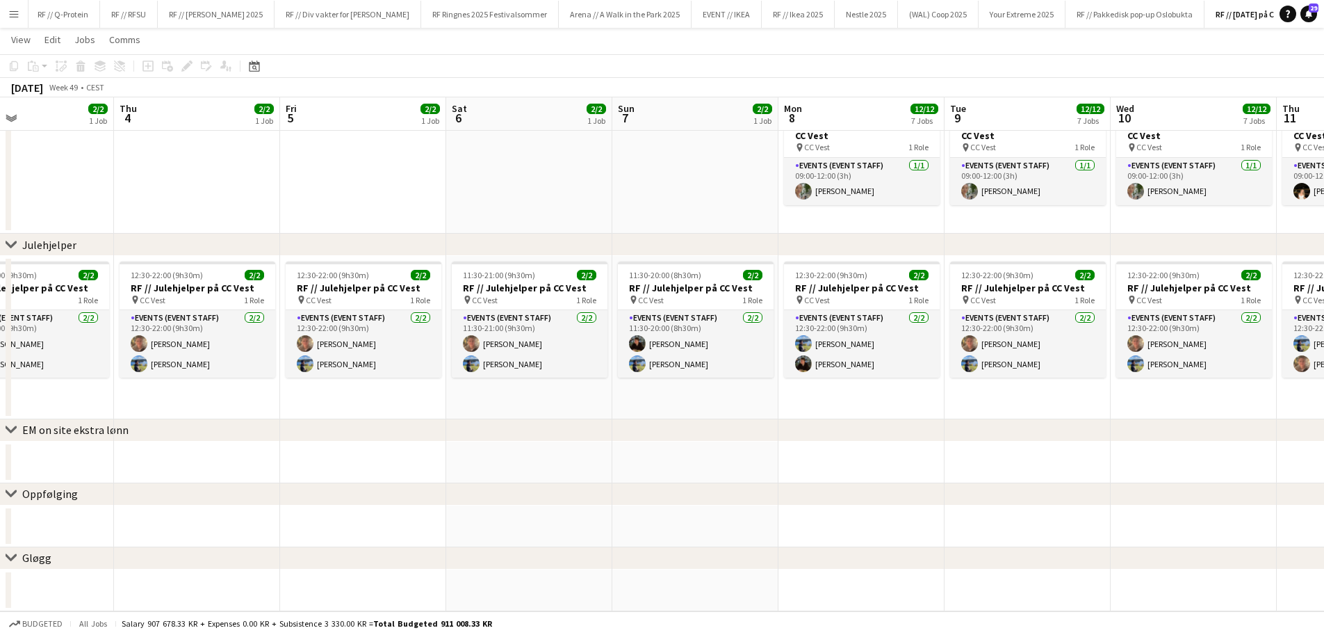
drag, startPoint x: 755, startPoint y: 220, endPoint x: 633, endPoint y: 220, distance: 121.7
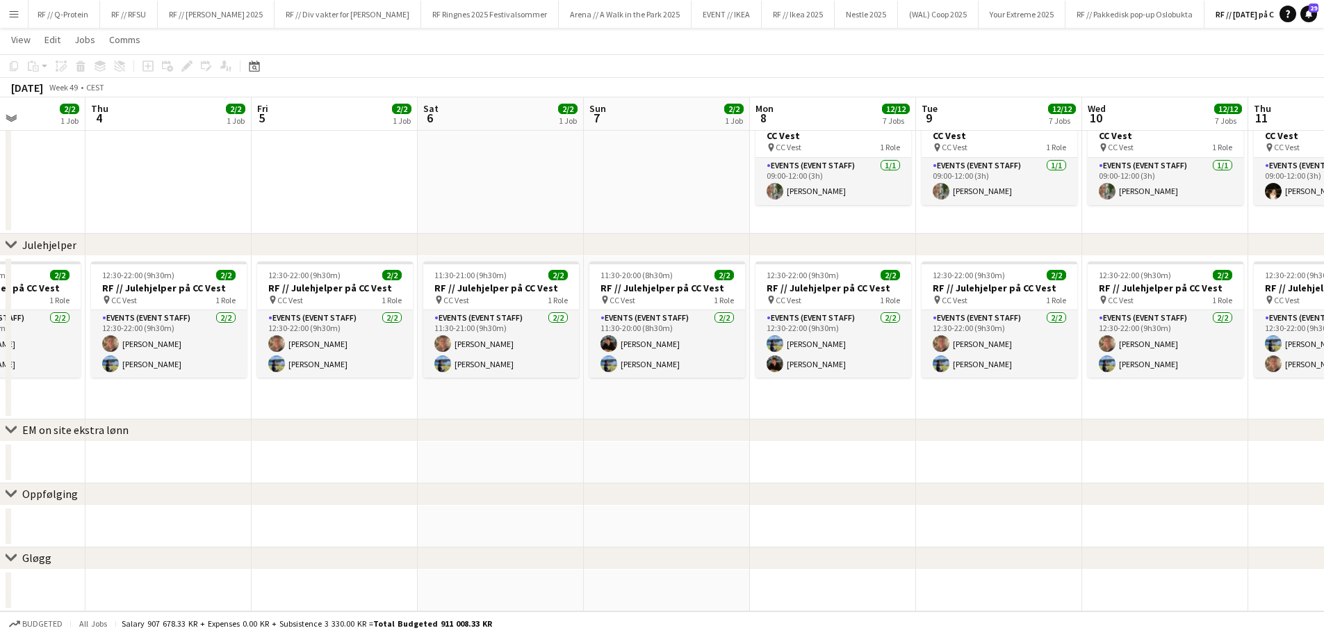
drag
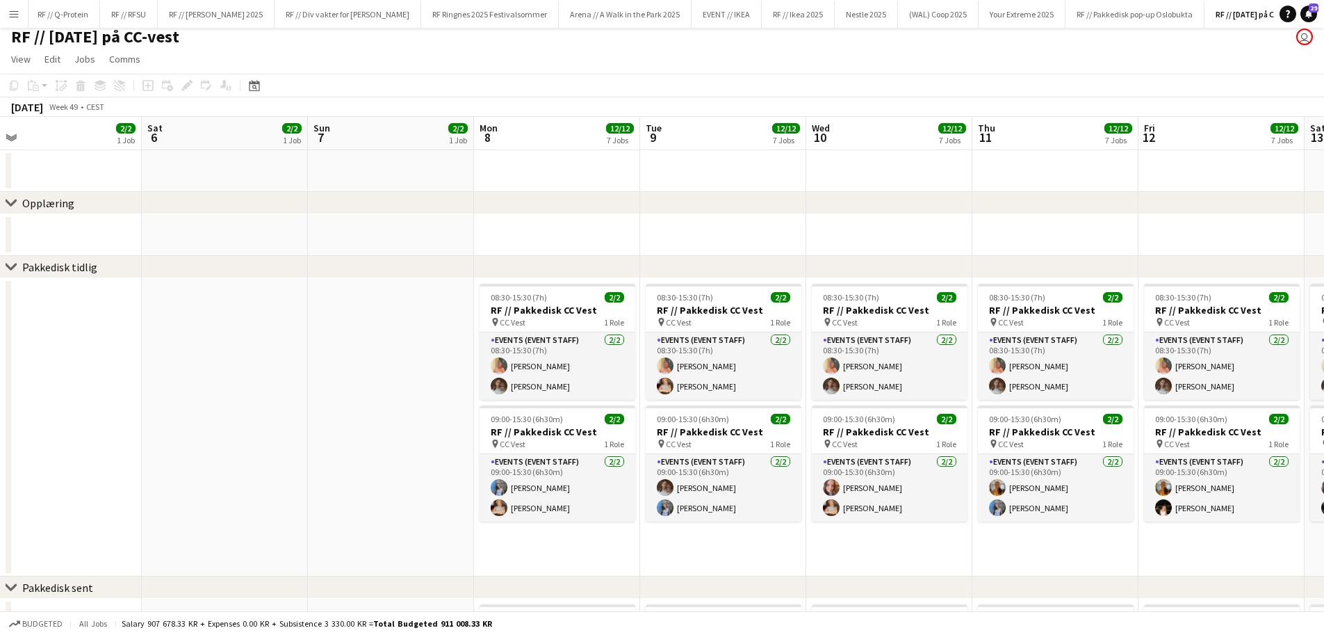
scroll to position [0, 0]
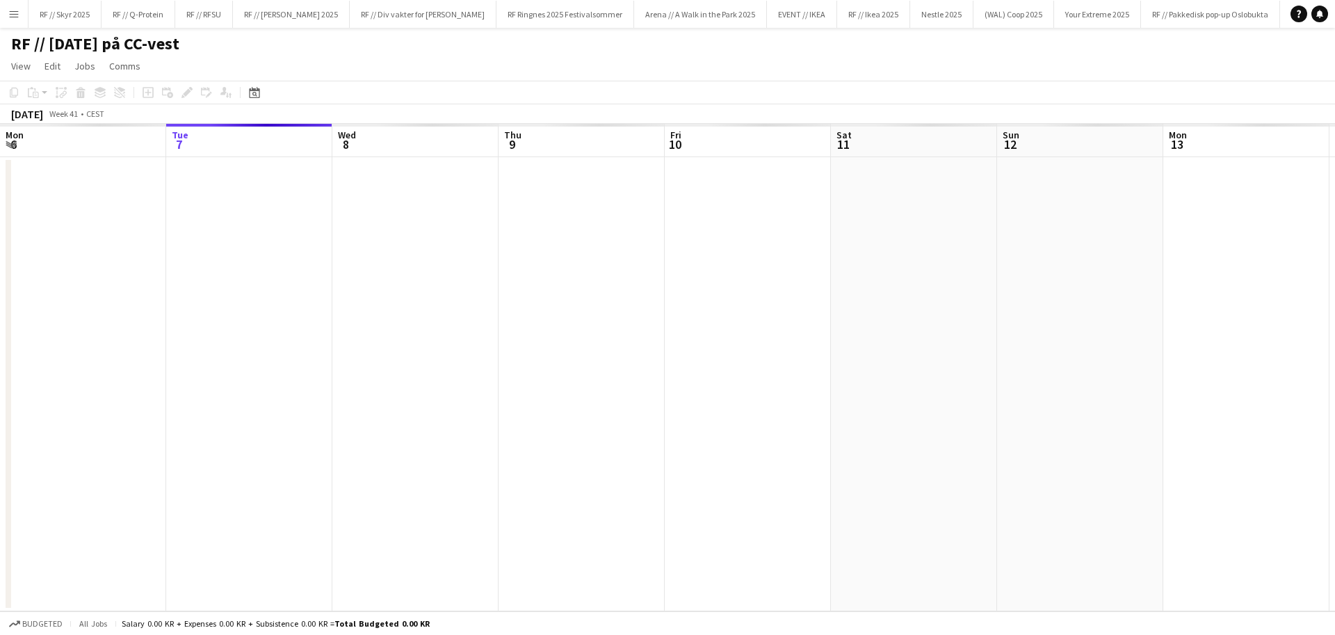
scroll to position [0, 58]
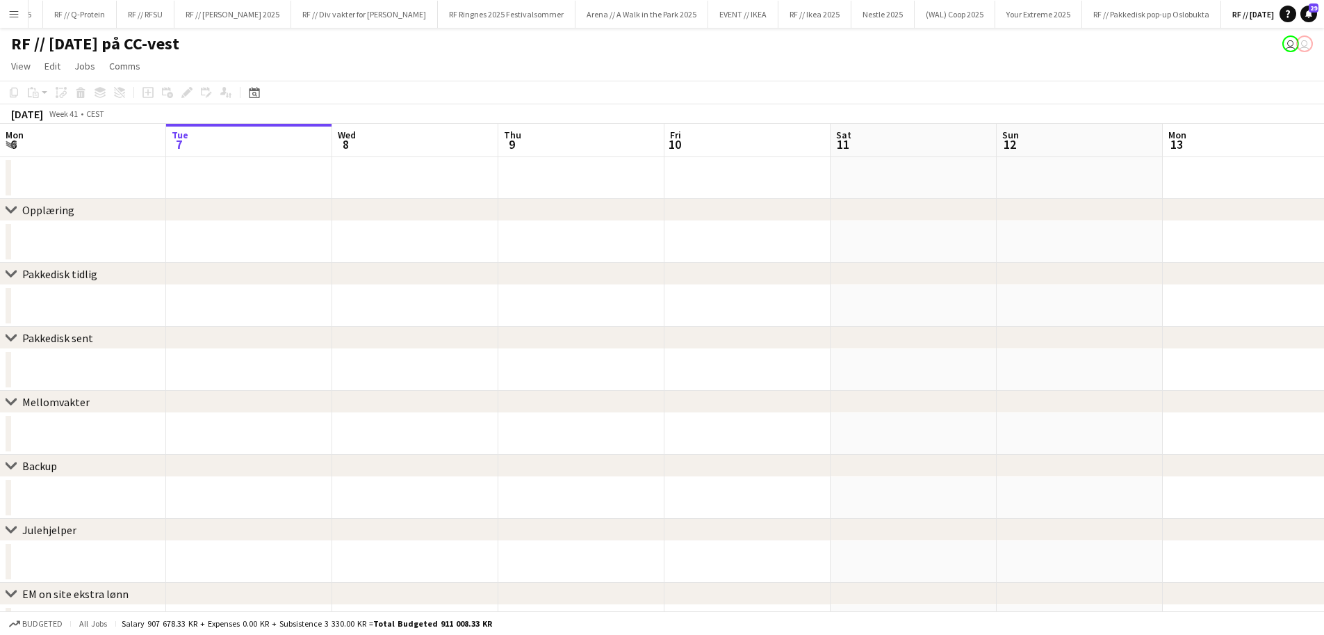
click at [20, 16] on button "Menu" at bounding box center [14, 14] width 28 height 28
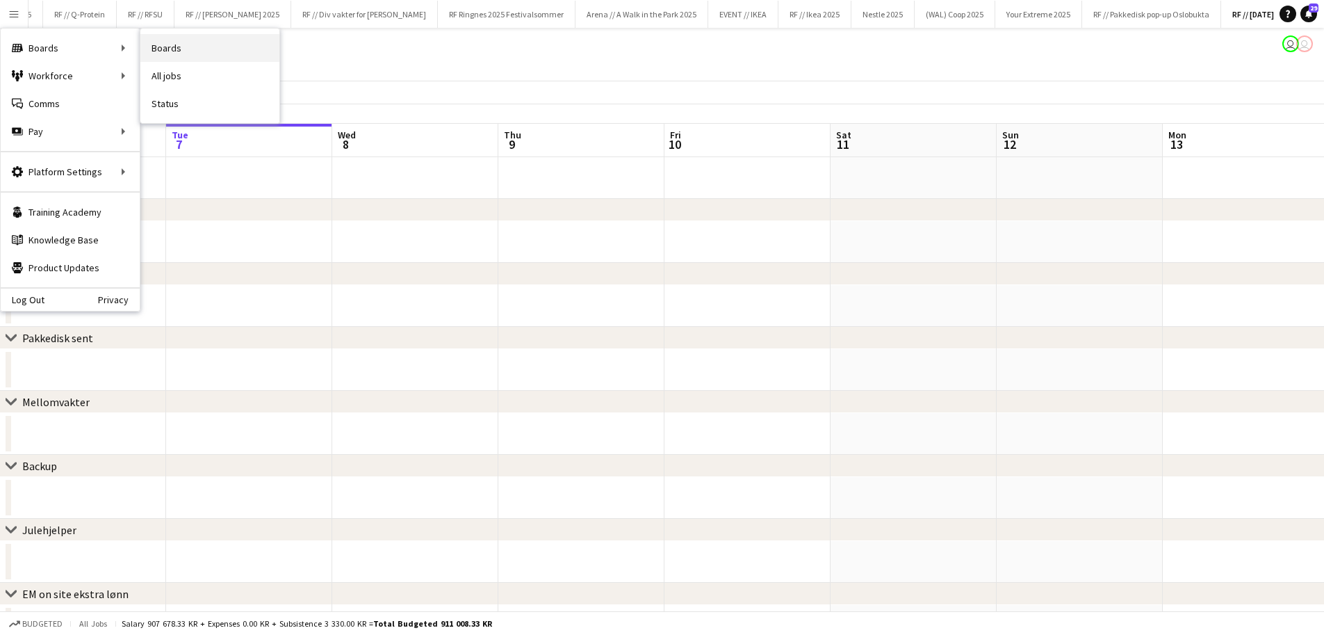
click at [248, 53] on link "Boards" at bounding box center [209, 48] width 139 height 28
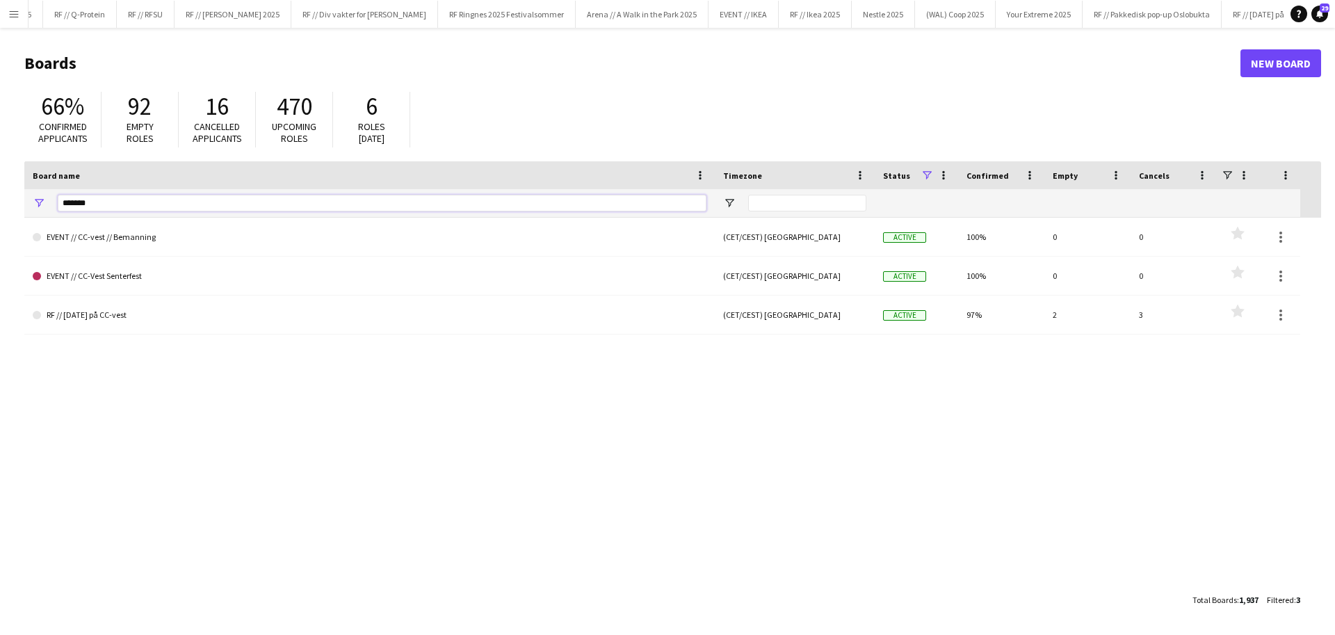
drag, startPoint x: 102, startPoint y: 200, endPoint x: 53, endPoint y: 204, distance: 48.8
click at [53, 204] on div "*******" at bounding box center [369, 203] width 690 height 28
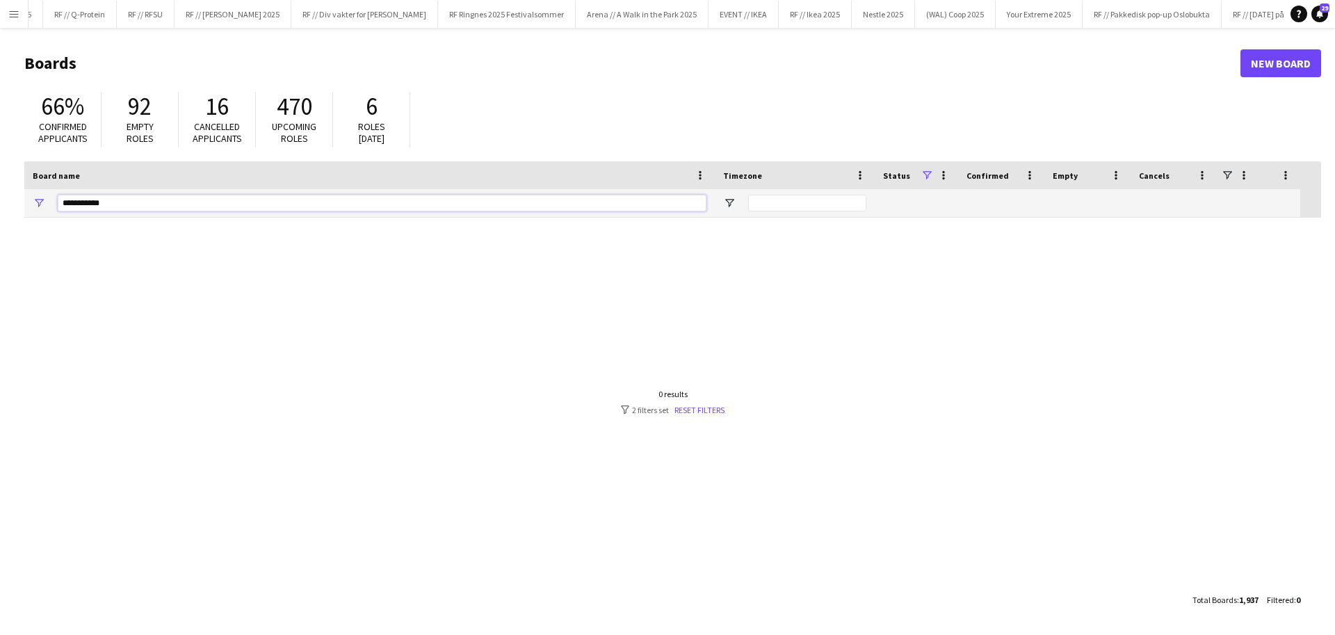
click at [146, 206] on input "**********" at bounding box center [382, 203] width 649 height 17
type input "*"
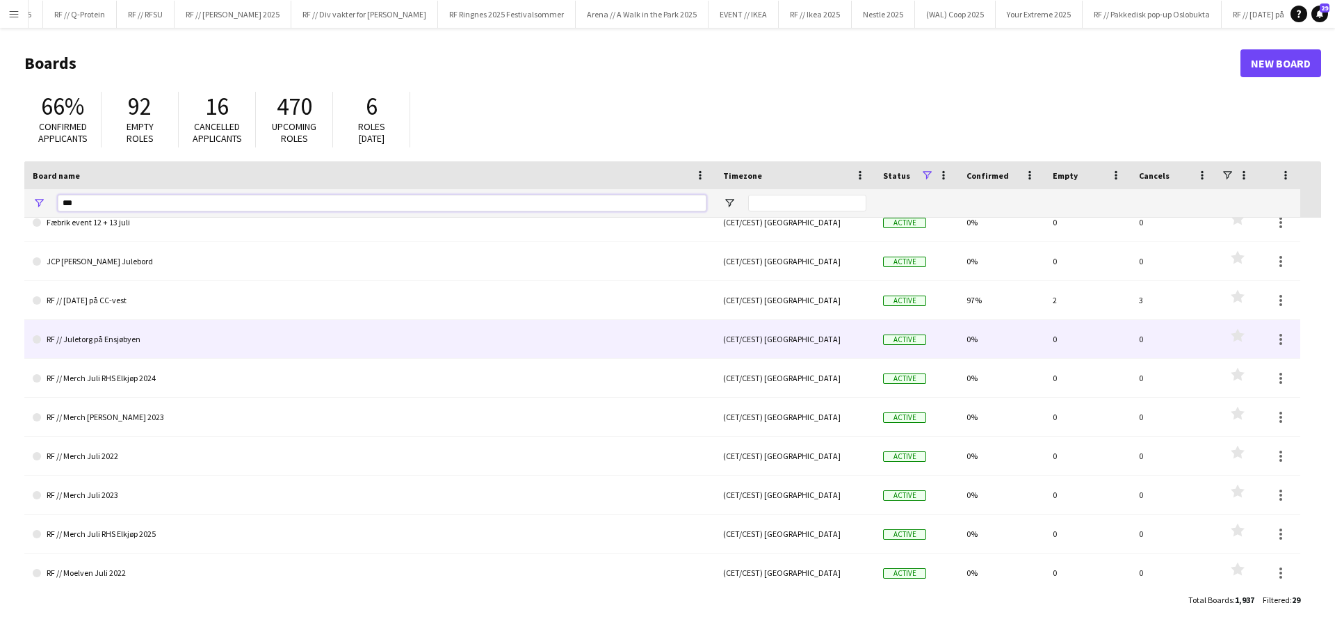
scroll to position [366, 0]
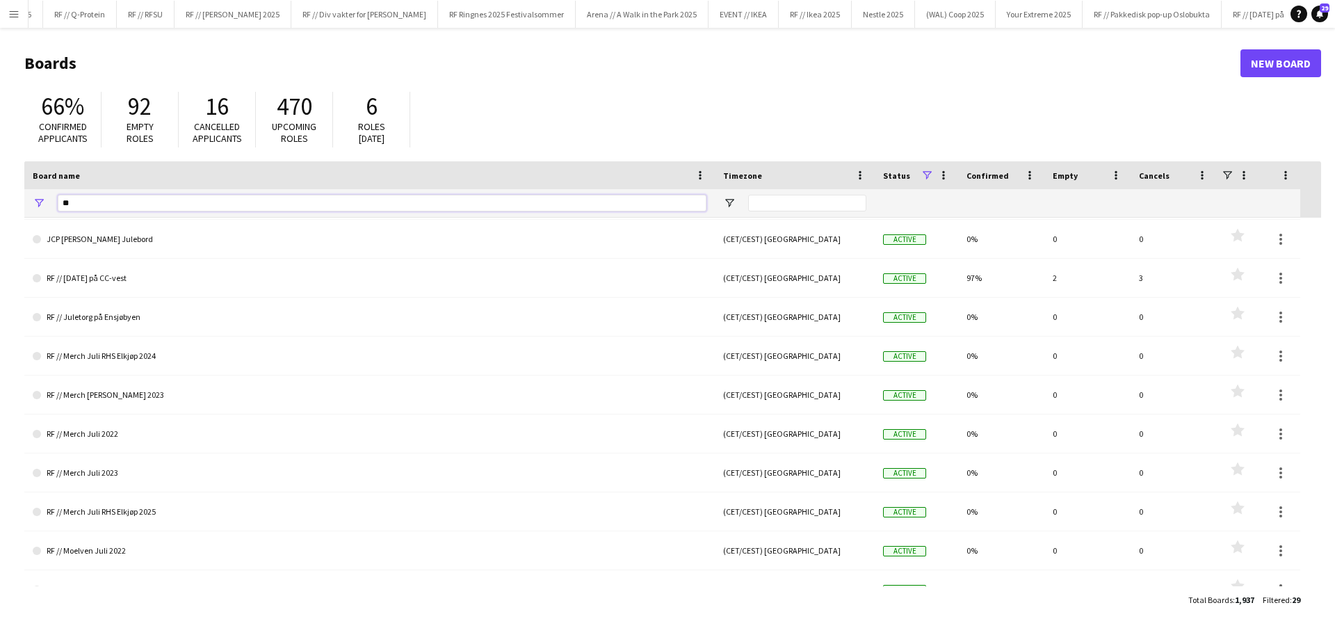
type input "*"
